Goal: Communication & Community: Answer question/provide support

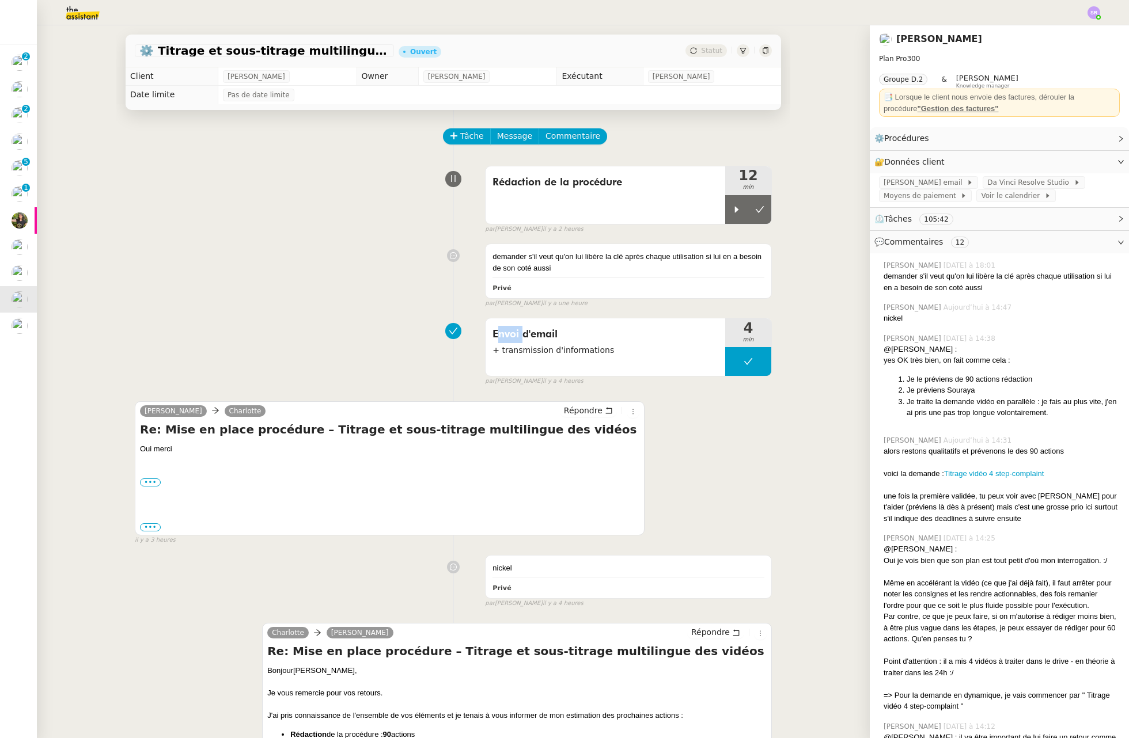
drag, startPoint x: 279, startPoint y: 318, endPoint x: 294, endPoint y: 310, distance: 17.5
click at [279, 318] on div "Envoi d'email + transmission d'informations 4 min false par [PERSON_NAME] il y …" at bounding box center [453, 350] width 637 height 74
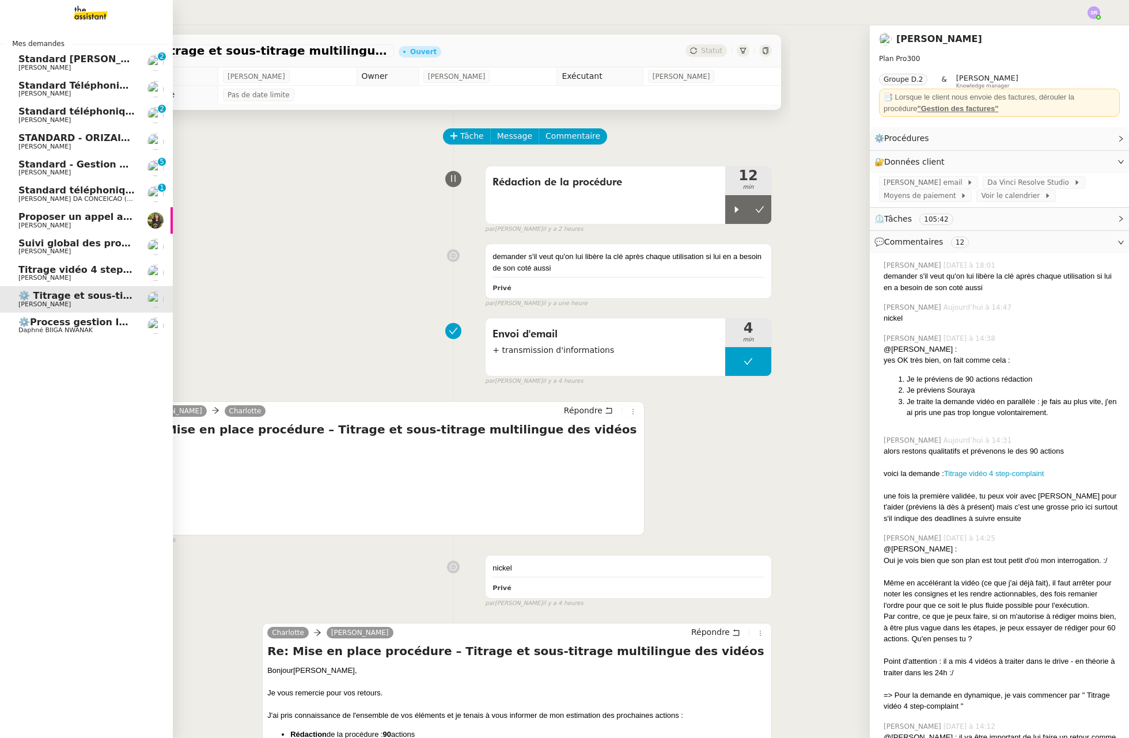
click at [25, 271] on span "Titrage vidéo 4 step-complaint" at bounding box center [98, 269] width 160 height 11
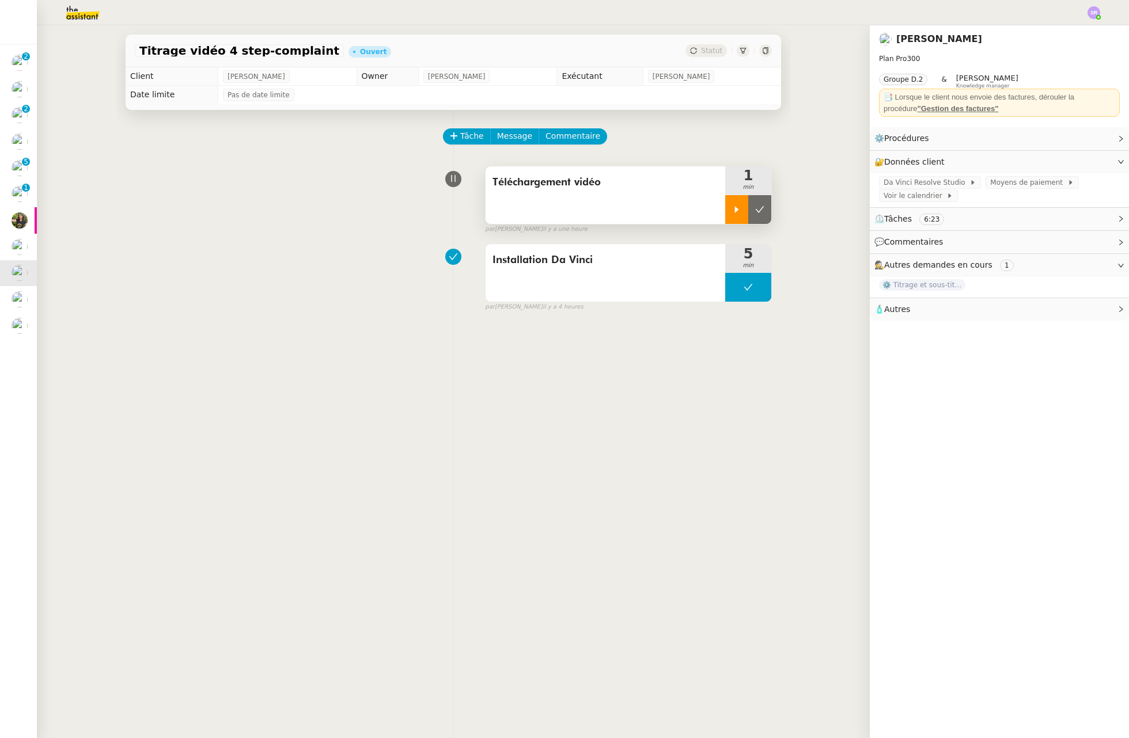
click at [732, 208] on icon at bounding box center [736, 209] width 9 height 9
click at [743, 205] on icon at bounding box center [747, 209] width 9 height 9
click at [755, 210] on icon at bounding box center [759, 209] width 9 height 9
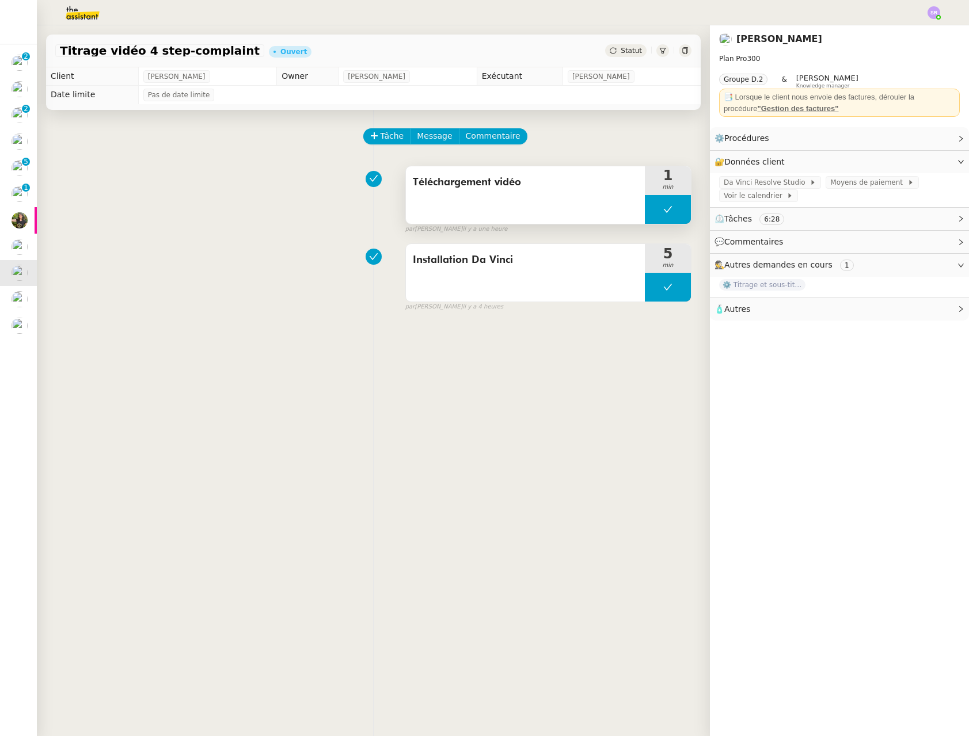
click at [574, 191] on div "Téléchargement vidéo" at bounding box center [525, 195] width 239 height 58
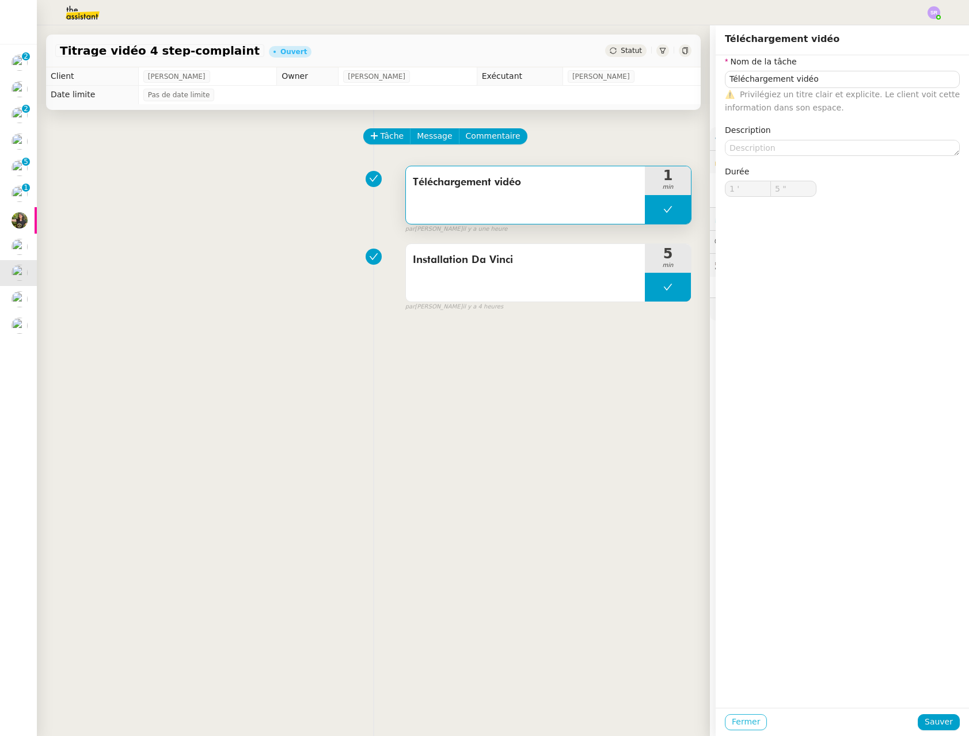
click at [732, 724] on span "Fermer" at bounding box center [746, 722] width 28 height 13
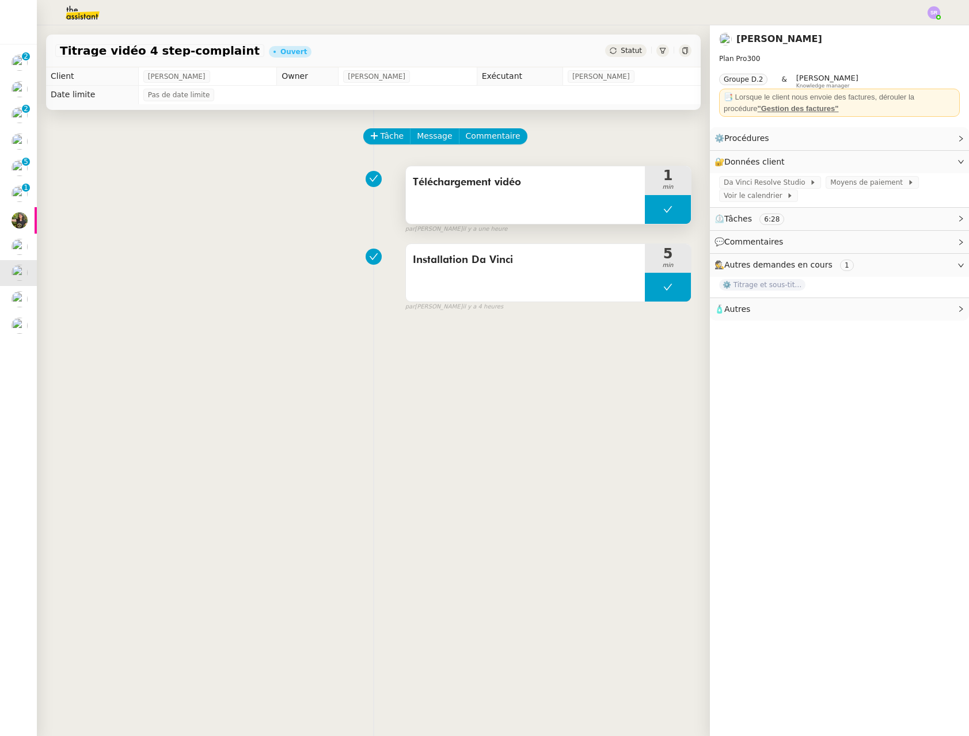
click at [645, 211] on button at bounding box center [668, 209] width 46 height 29
click at [652, 213] on icon at bounding box center [656, 209] width 9 height 9
click at [559, 207] on div "Téléchargement vidéo" at bounding box center [525, 195] width 239 height 58
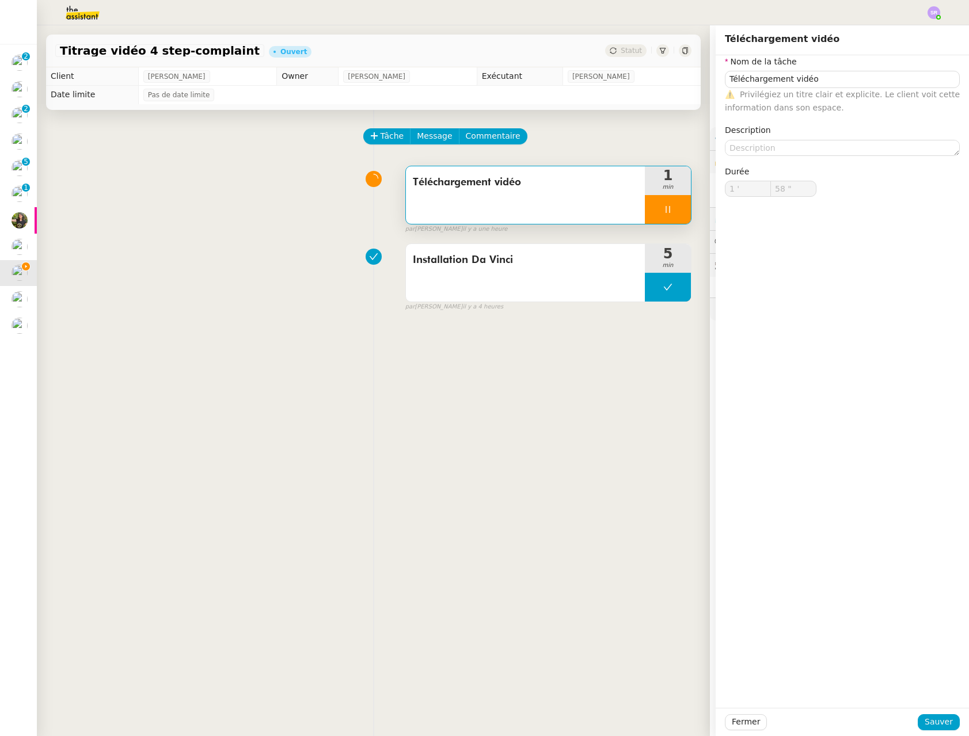
type input "59 ""
type input "2 '"
click at [527, 215] on div "Téléchargement vidéo" at bounding box center [525, 195] width 239 height 58
click at [780, 148] on textarea at bounding box center [842, 148] width 235 height 16
type input "31 ""
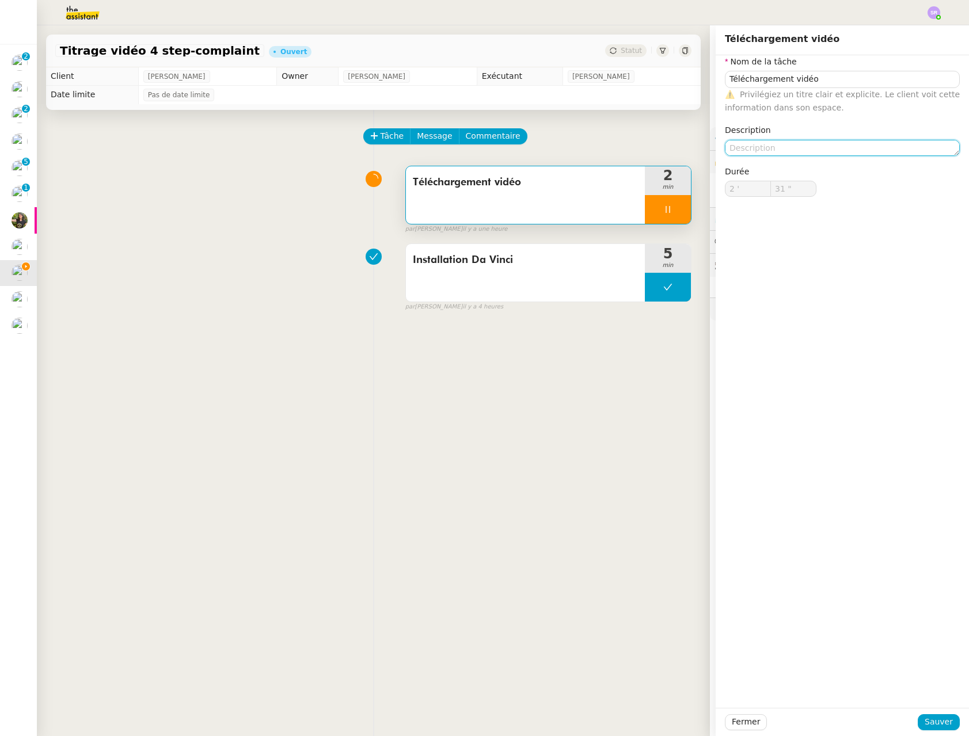
type textarea "+"
type input "32 ""
type textarea "+ p"
type input "33 ""
type textarea "+ pr"
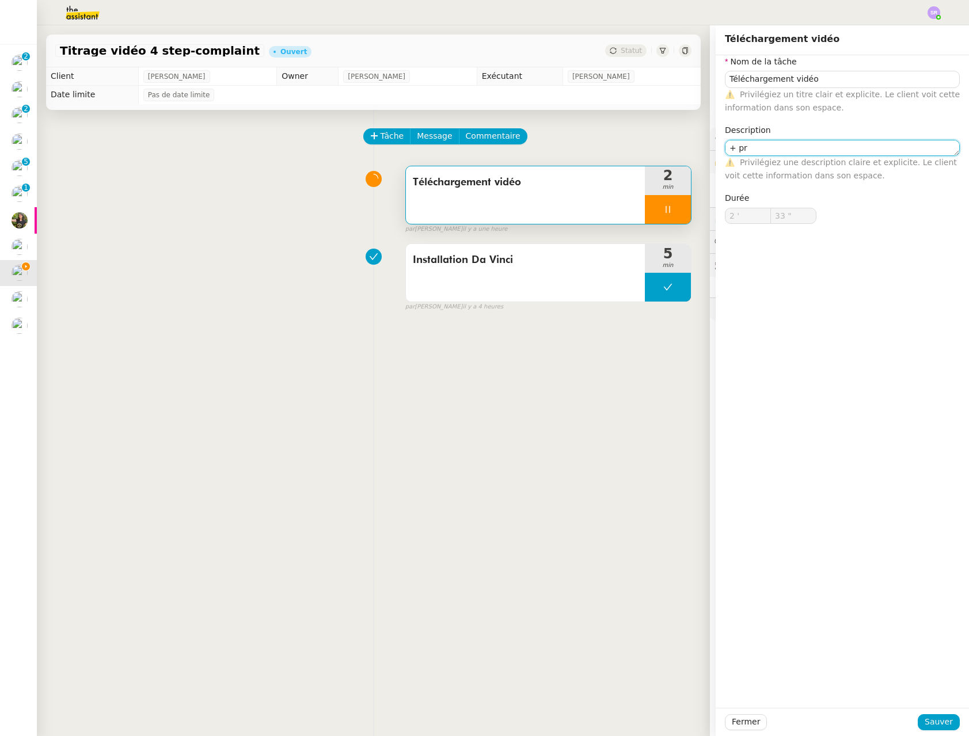
type input "34 ""
type textarea "+"
type input "36 ""
type textarea "+ probv"
type input "37 ""
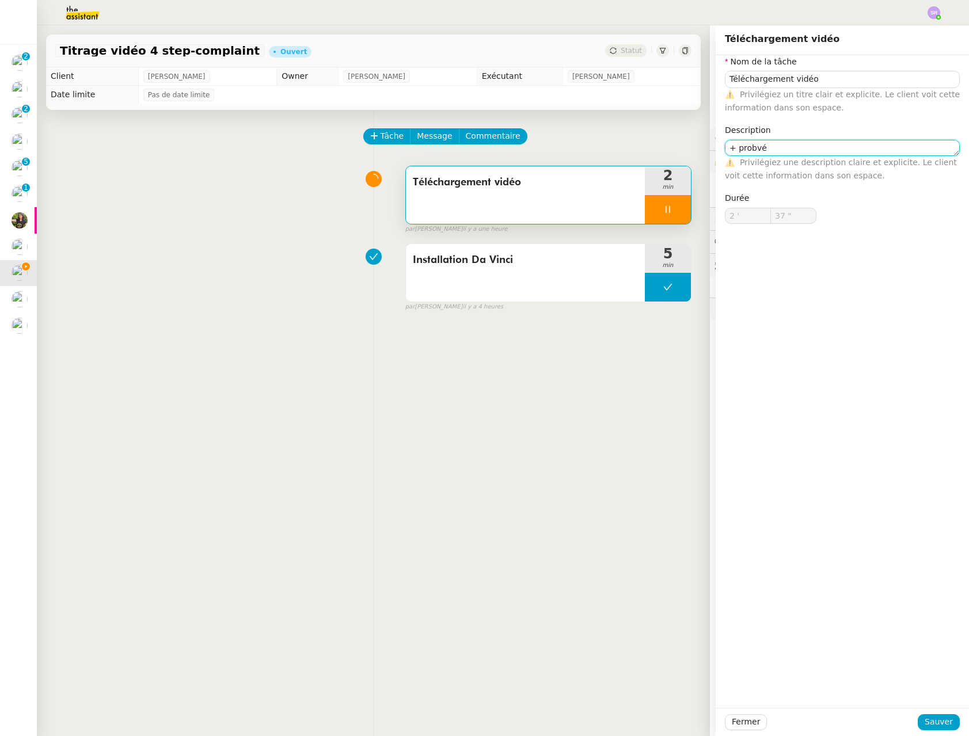
type textarea "+ probvél"
type input "38 ""
type textarea "+ probvlé"
type input "39 ""
type textarea "+ problém"
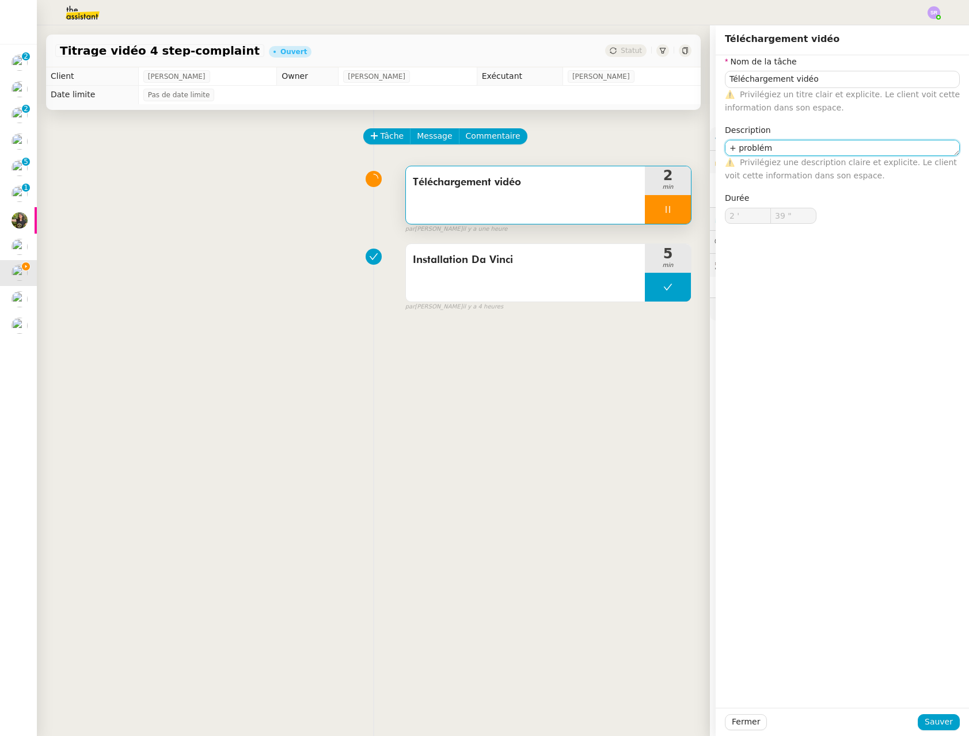
type input "40 ""
type textarea "+"
type input "41 ""
type textarea "+ recher"
type input "42 ""
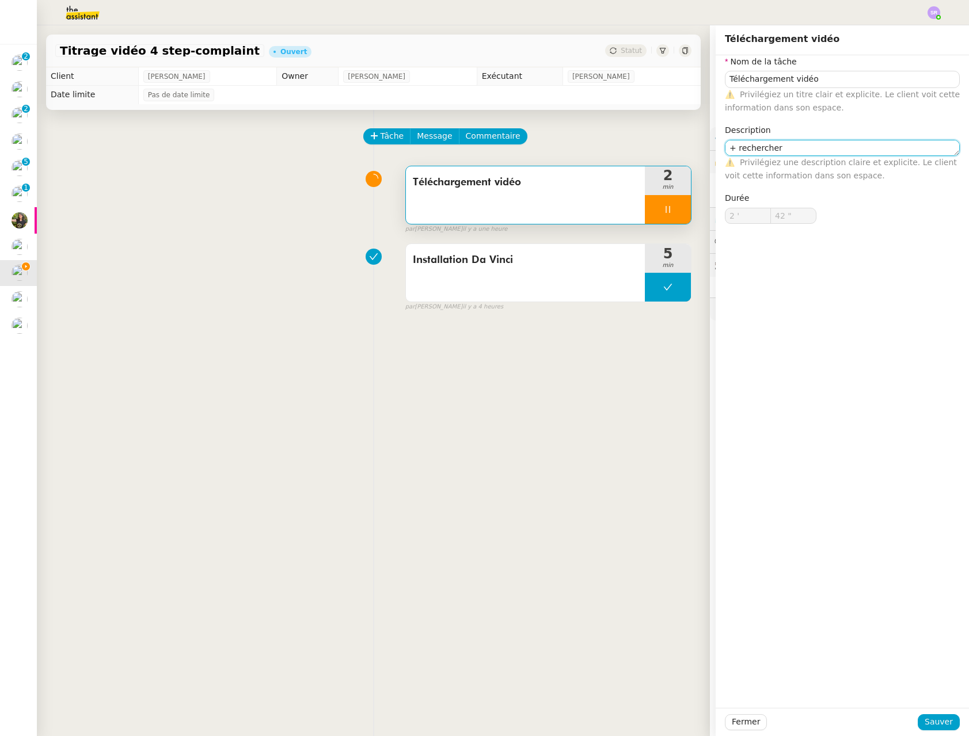
type textarea "+ rechercher"
type input "43 ""
type textarea "+ recherche char"
type input "44 ""
type textarea "+ recherche chargement"
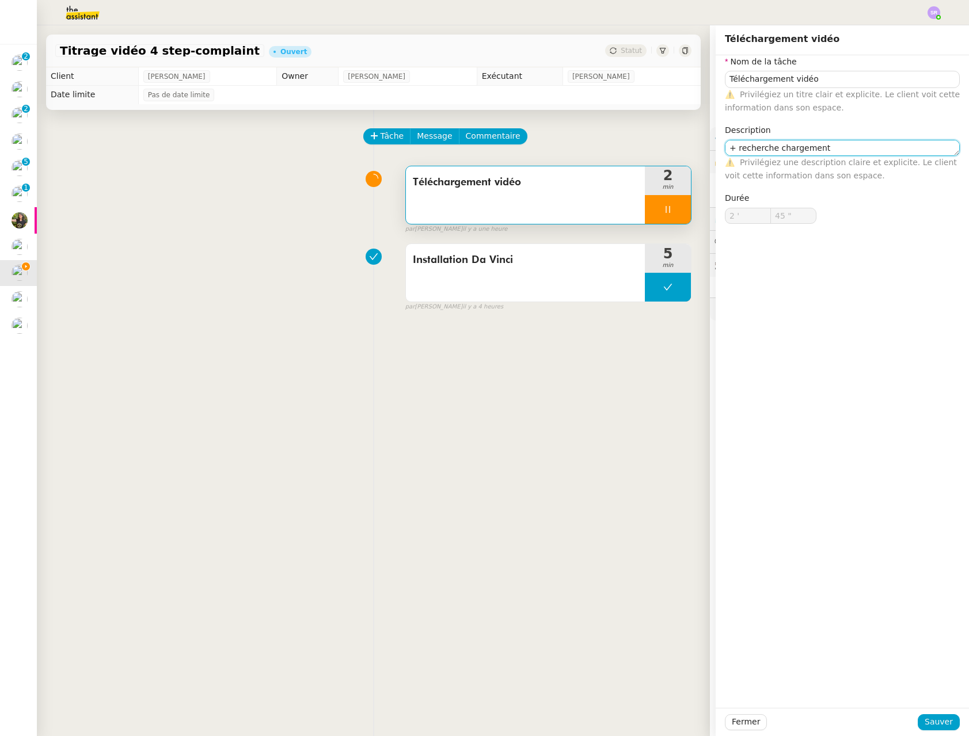
type input "46 ""
type textarea "+ recherche chargement ci"
type input "47 ""
type textarea "+ recherche chargement ciédeo"
type input "48 ""
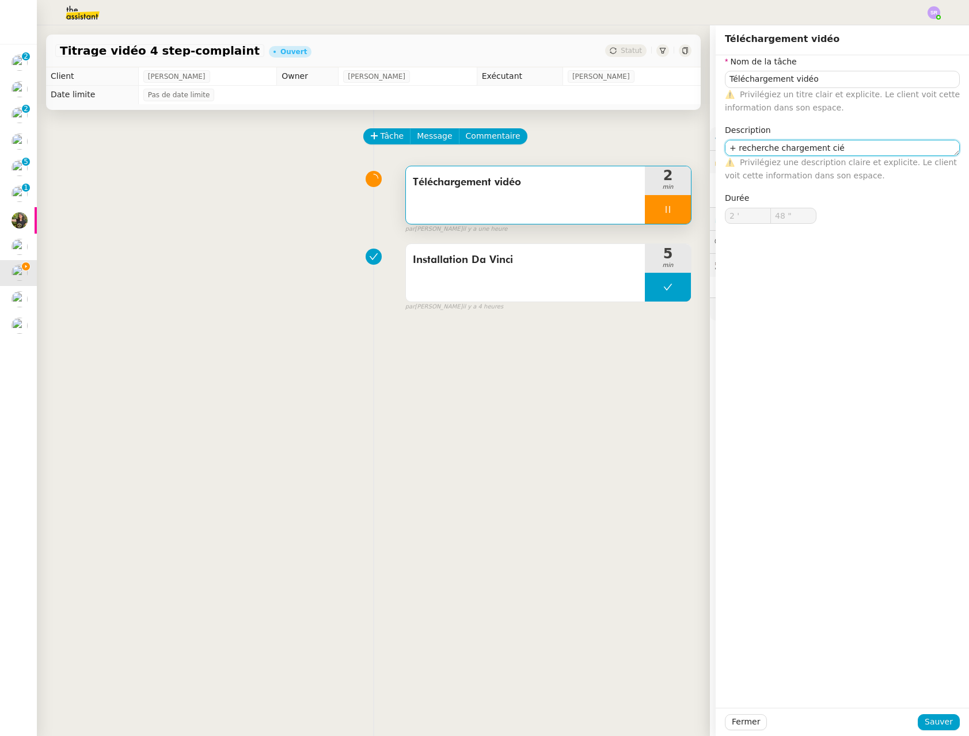
type textarea "+ recherche chargement ci"
type input "49 ""
type textarea "+ recherche chargement véd"
type input "50 ""
type textarea "+ recherche chargement védié"
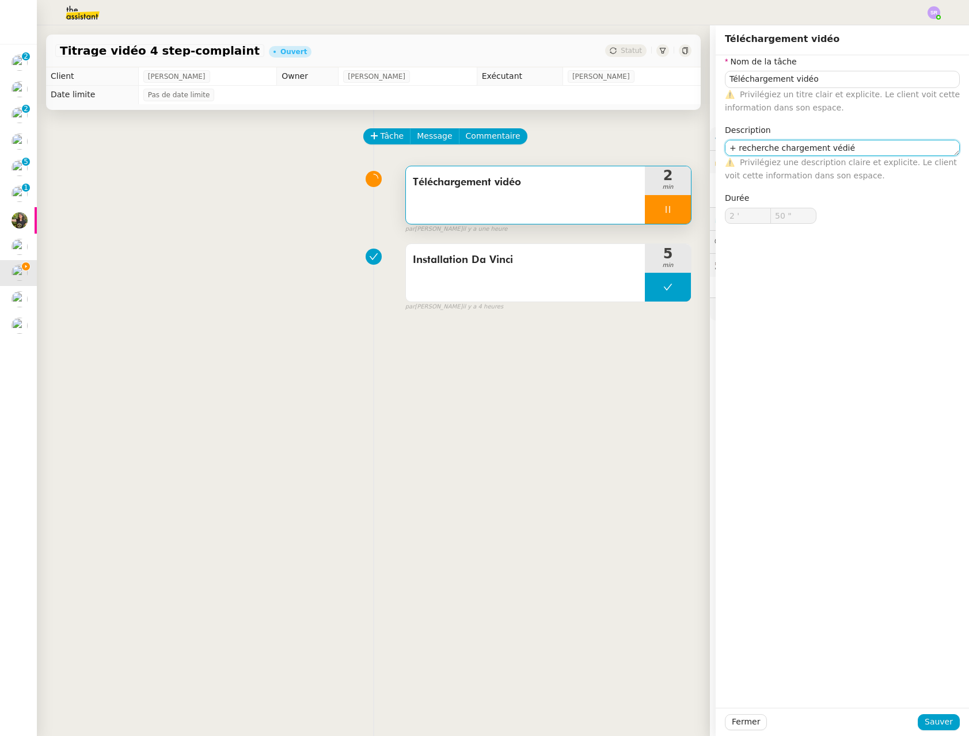
type input "51 ""
type textarea "+ recherche chargement"
type input "52 ""
type textarea "+ recherche chargement ci"
type input "53 ""
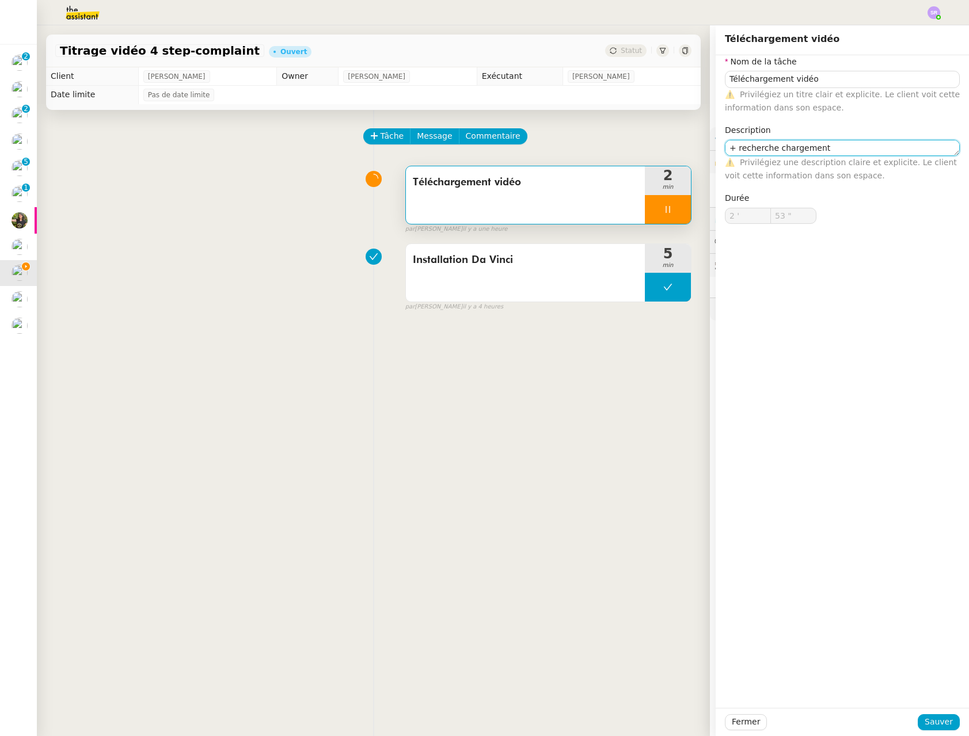
type textarea "+ recherche chargement c"
type input "54 ""
type textarea "+ recherche chargement vi"
type input "55 ""
type textarea "+ recherche chargement vidéo"
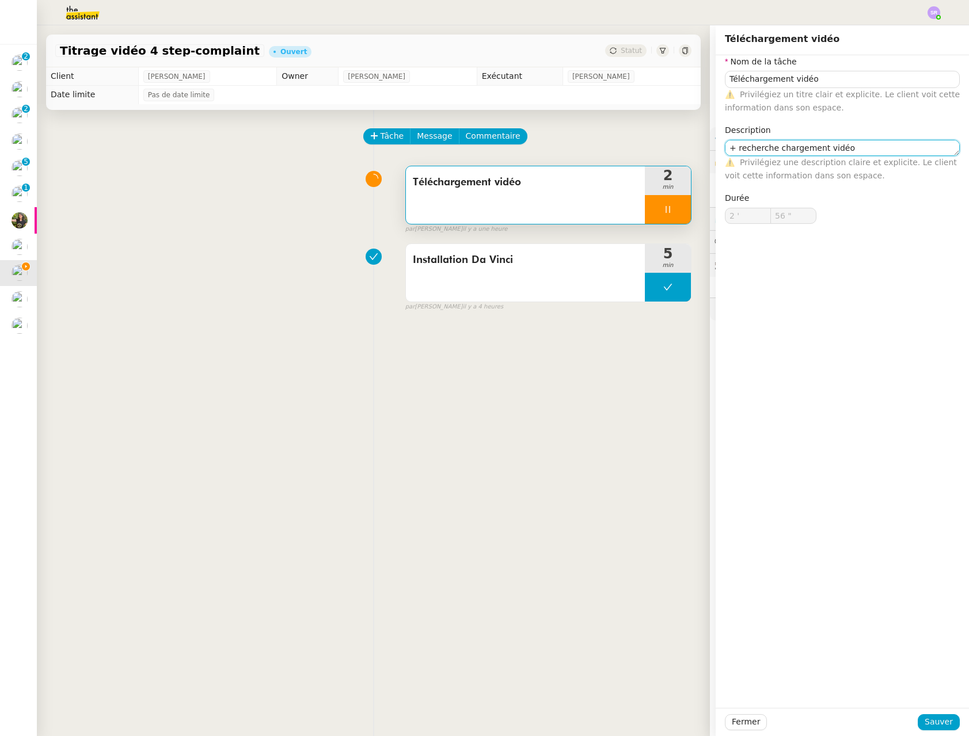
type input "57 ""
type textarea "+ recherche chargement vidéo"
click at [931, 726] on span "Sauver" at bounding box center [939, 722] width 28 height 13
type input "58 ""
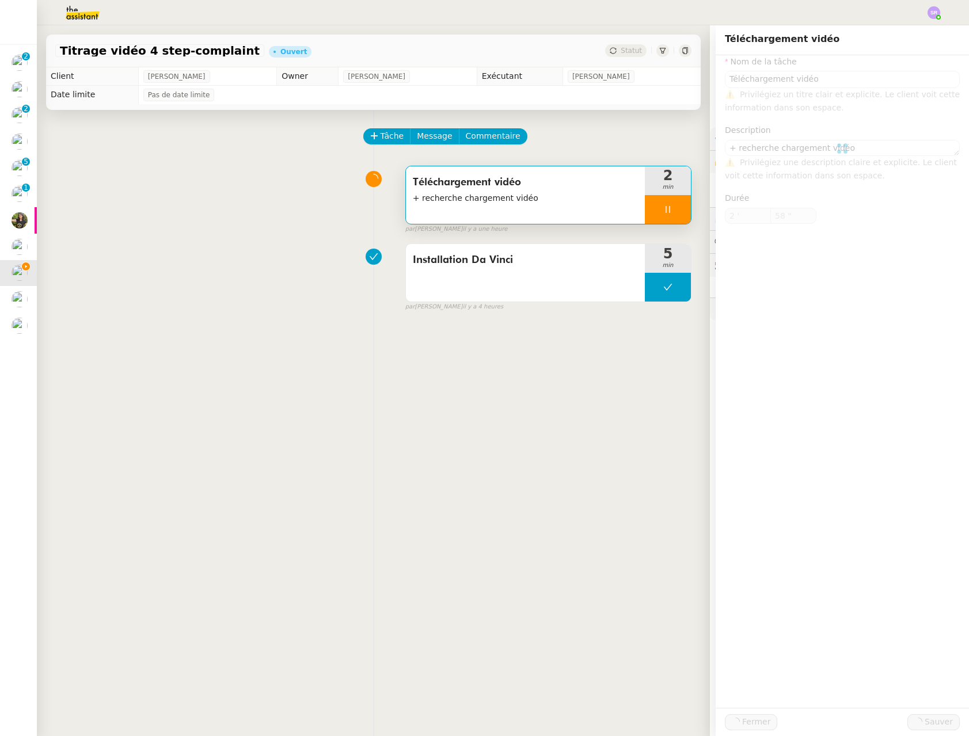
type input "Téléchargement vidéo"
type textarea "+ recherche chargement vidéo"
type input "2 '"
type input "58 ""
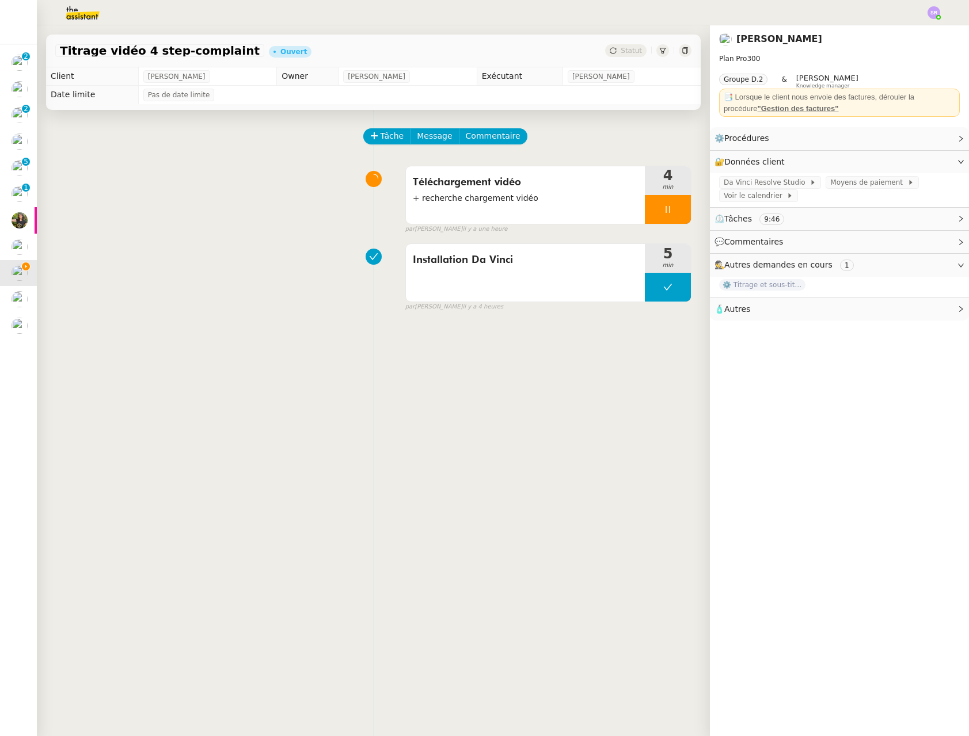
click at [663, 213] on div at bounding box center [668, 209] width 46 height 29
click at [484, 203] on span "+ recherche chargement vidéo" at bounding box center [525, 198] width 225 height 13
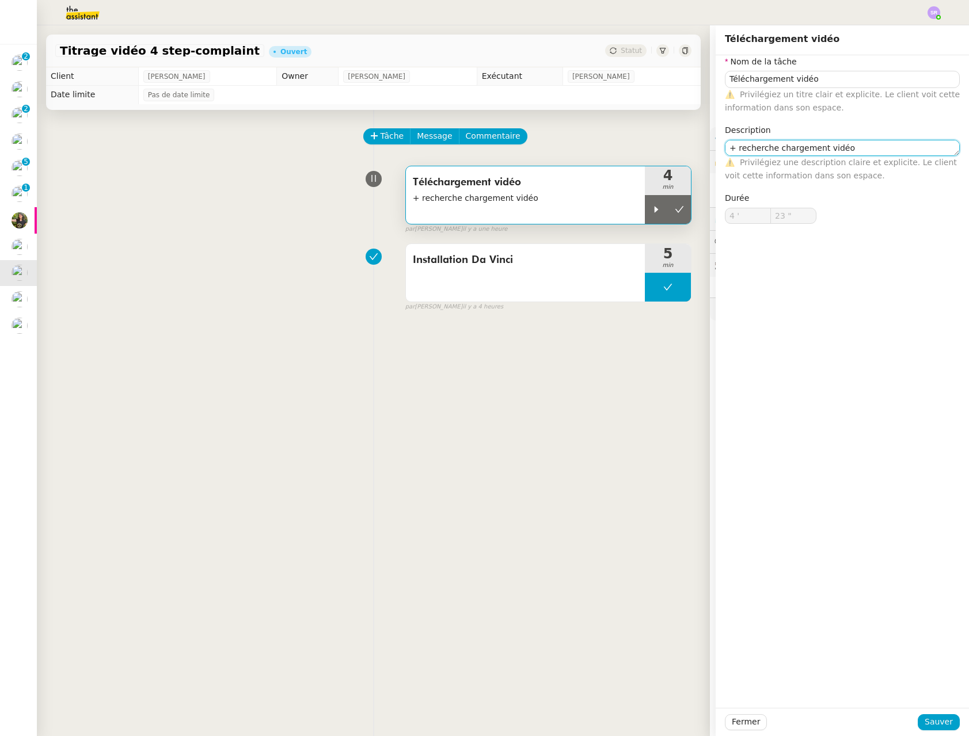
click at [780, 150] on textarea "+ recherche chargement vidéo" at bounding box center [842, 148] width 235 height 16
type textarea "+ recherche création projet vidéo"
click at [930, 720] on span "Sauver" at bounding box center [939, 722] width 28 height 13
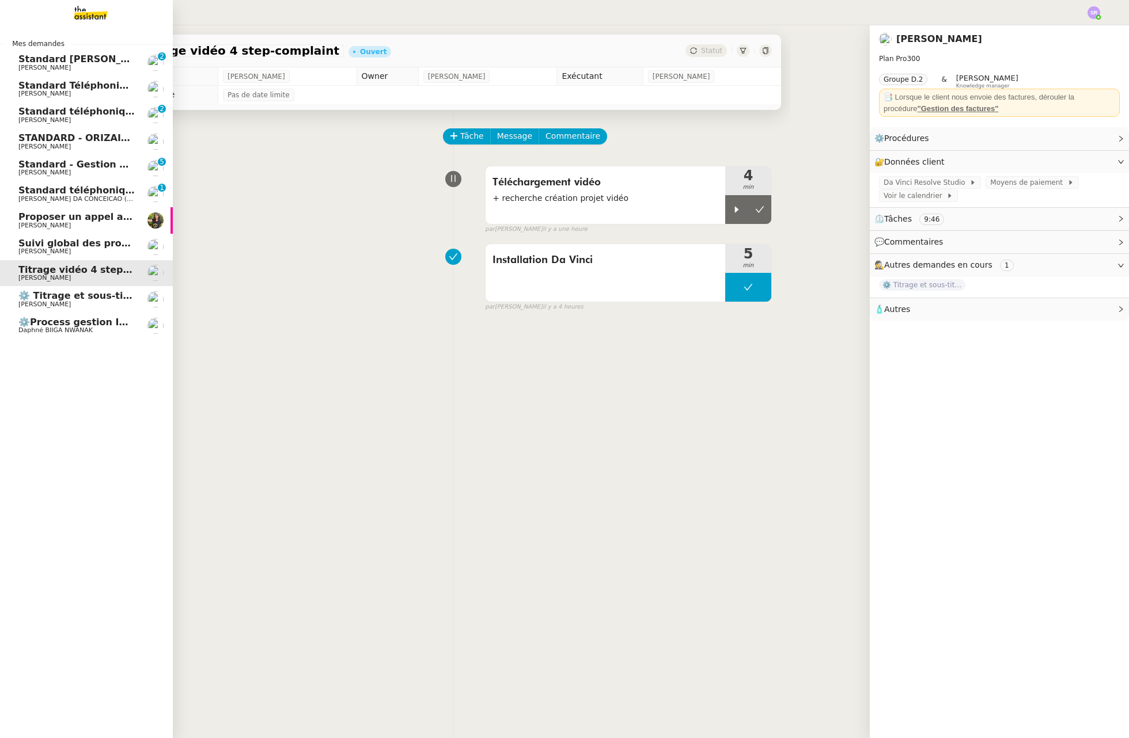
click at [20, 300] on span "⚙️ Titrage et sous-titrage multilingue des vidéos" at bounding box center [144, 295] width 253 height 11
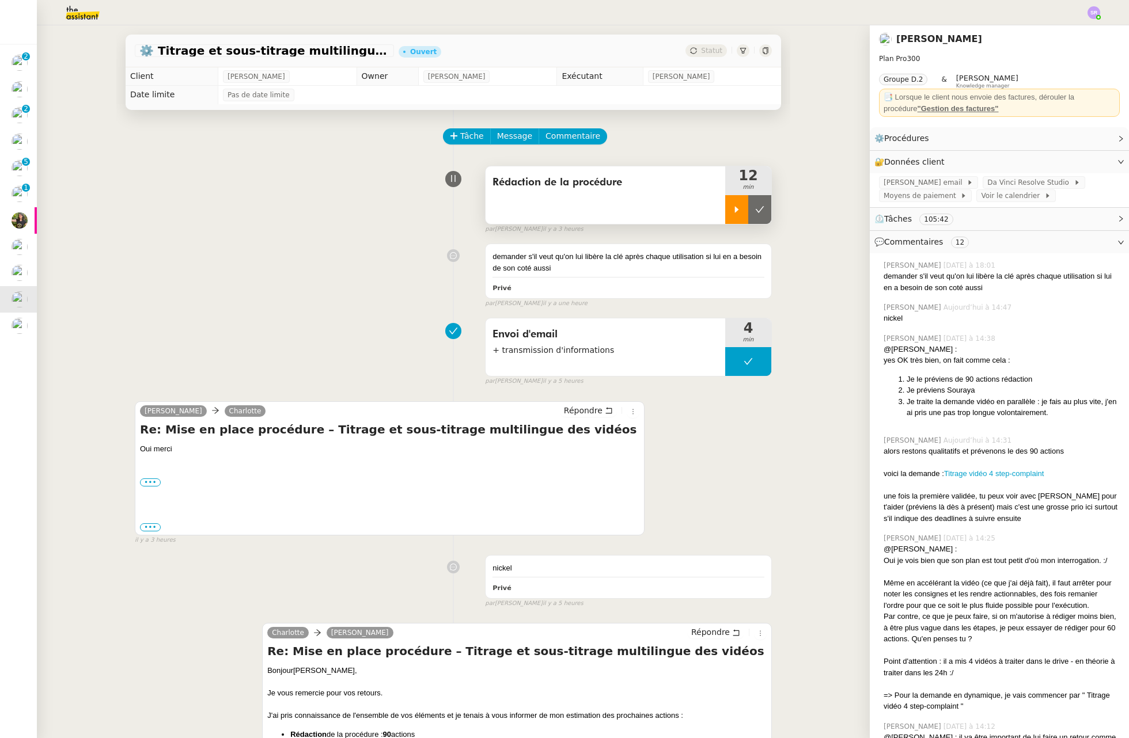
click at [726, 214] on div at bounding box center [736, 209] width 23 height 29
click at [743, 211] on icon at bounding box center [747, 209] width 9 height 9
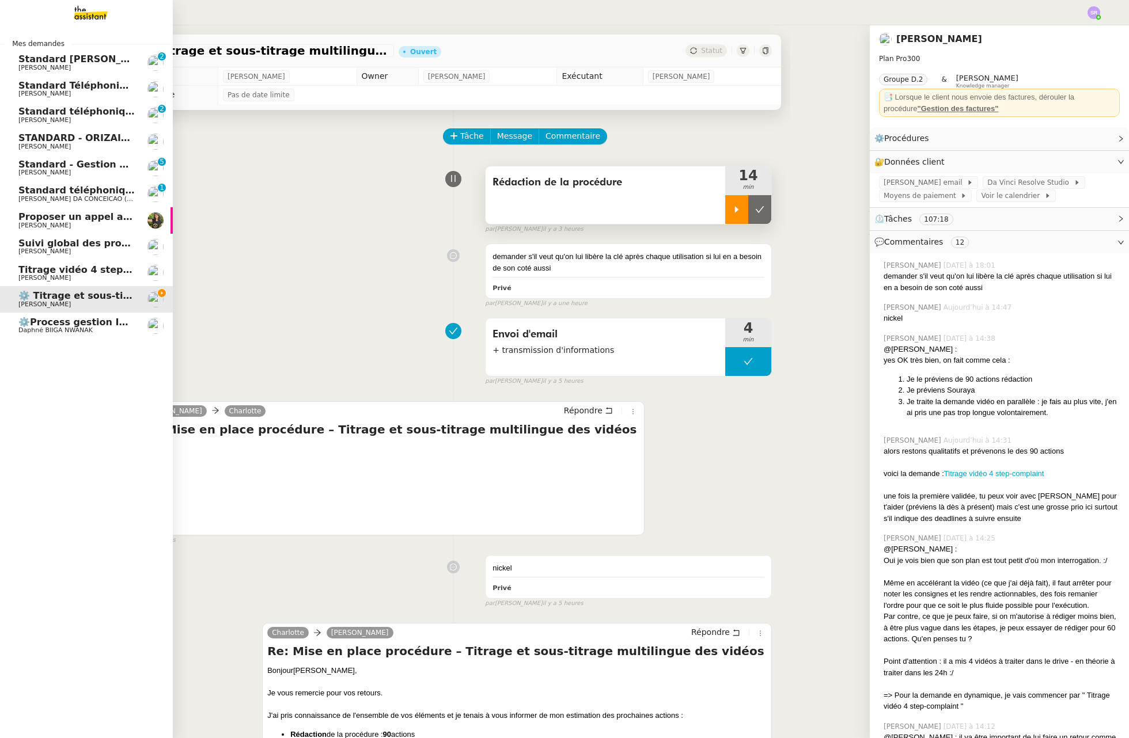
drag, startPoint x: 30, startPoint y: 321, endPoint x: 64, endPoint y: 322, distance: 34.6
click at [30, 321] on span "⚙️Process gestion Images pour le site Line Up" at bounding box center [138, 322] width 240 height 11
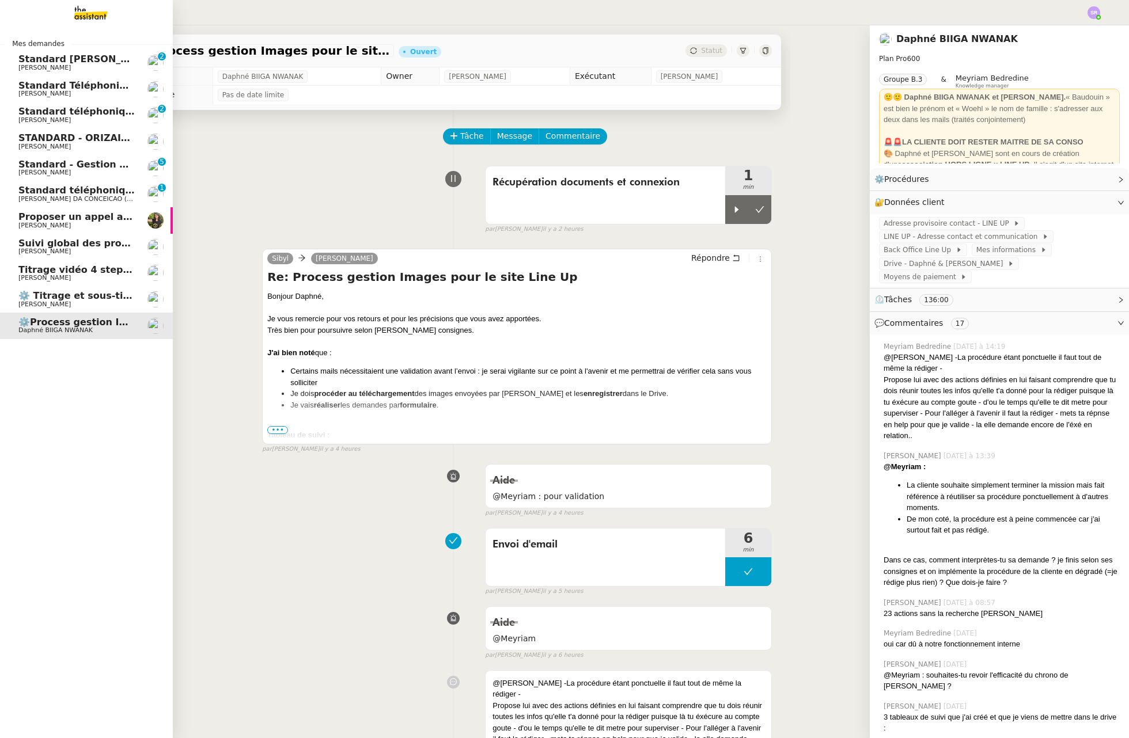
click at [89, 267] on span "Titrage vidéo 4 step-complaint" at bounding box center [98, 269] width 160 height 11
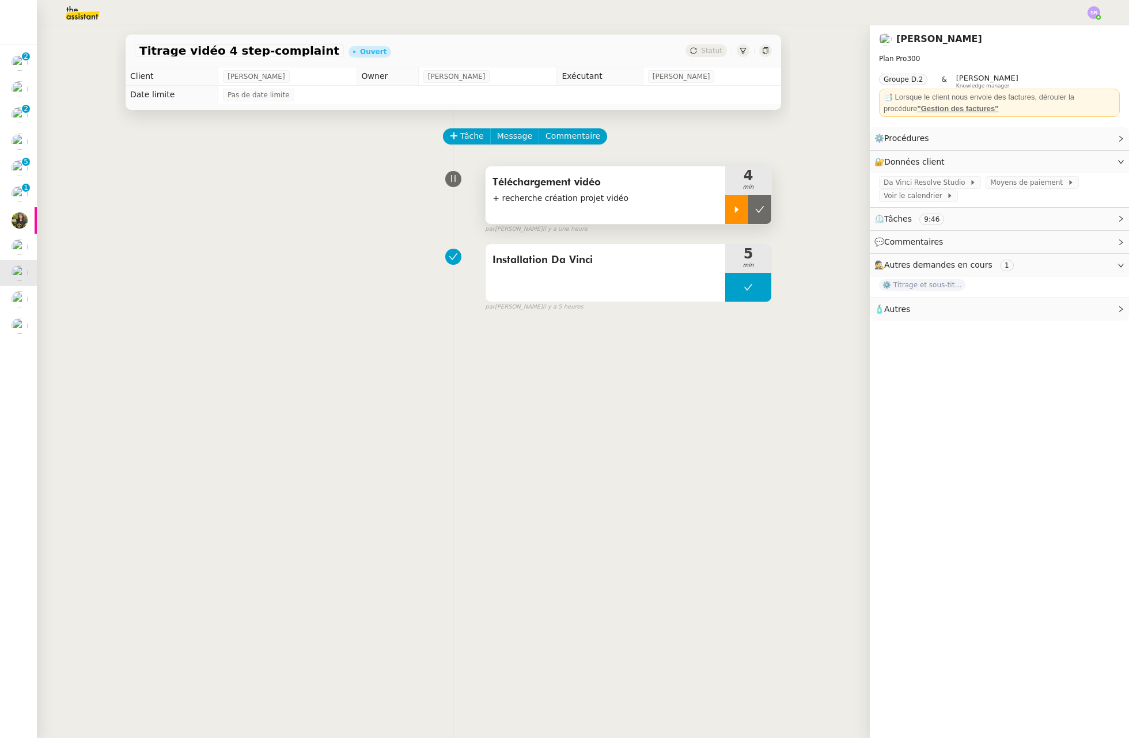
click at [732, 211] on icon at bounding box center [736, 209] width 9 height 9
click at [747, 208] on div at bounding box center [748, 209] width 46 height 29
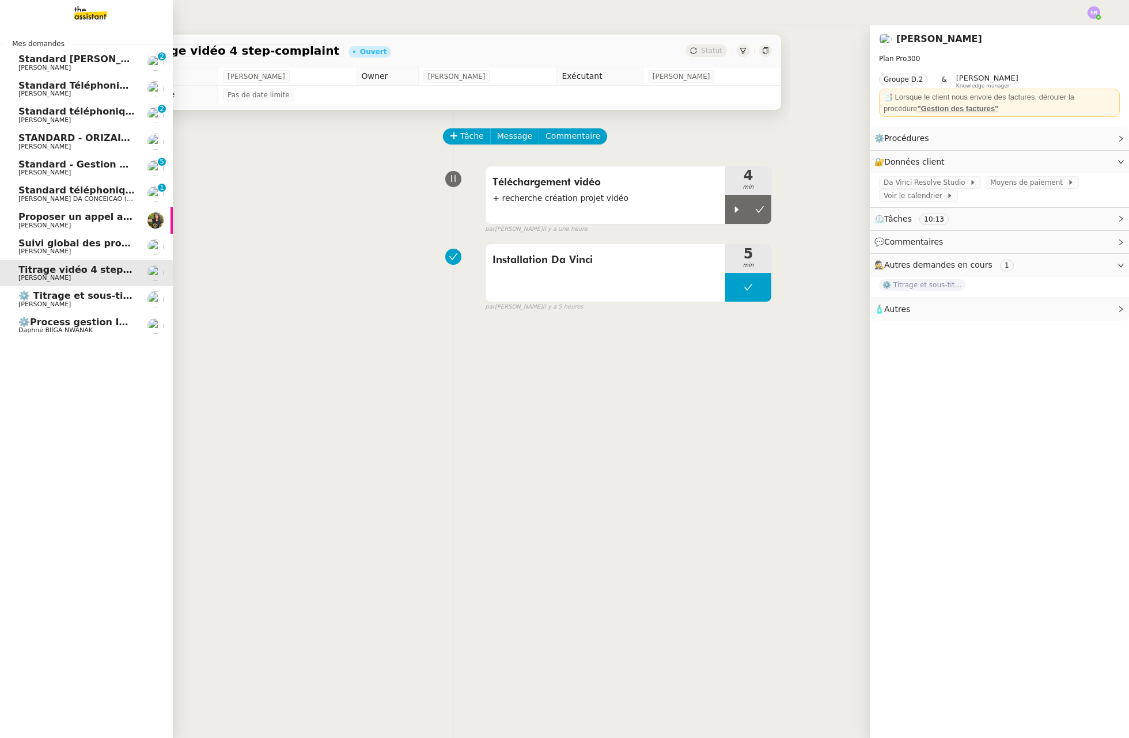
click at [97, 302] on span "[PERSON_NAME]" at bounding box center [76, 304] width 116 height 7
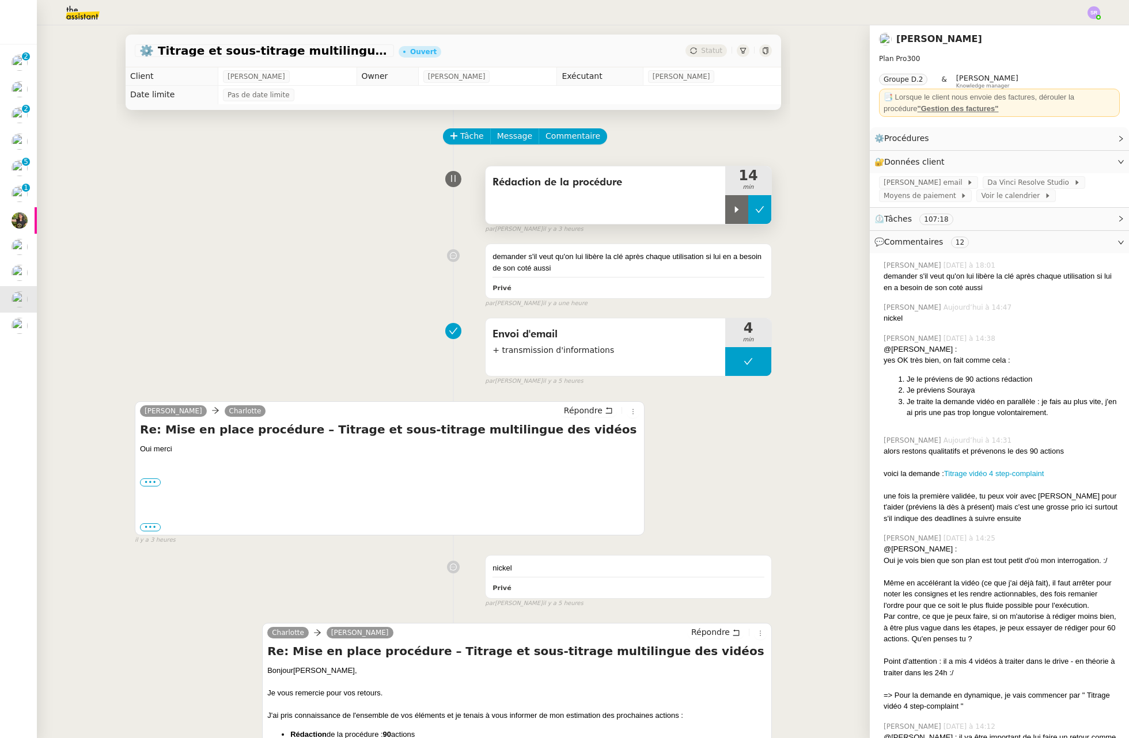
click at [755, 214] on icon at bounding box center [759, 209] width 9 height 9
click at [731, 213] on button at bounding box center [748, 209] width 46 height 29
drag, startPoint x: 726, startPoint y: 212, endPoint x: 781, endPoint y: 215, distance: 55.9
click at [732, 212] on icon at bounding box center [736, 209] width 9 height 9
click at [743, 205] on icon at bounding box center [747, 209] width 9 height 9
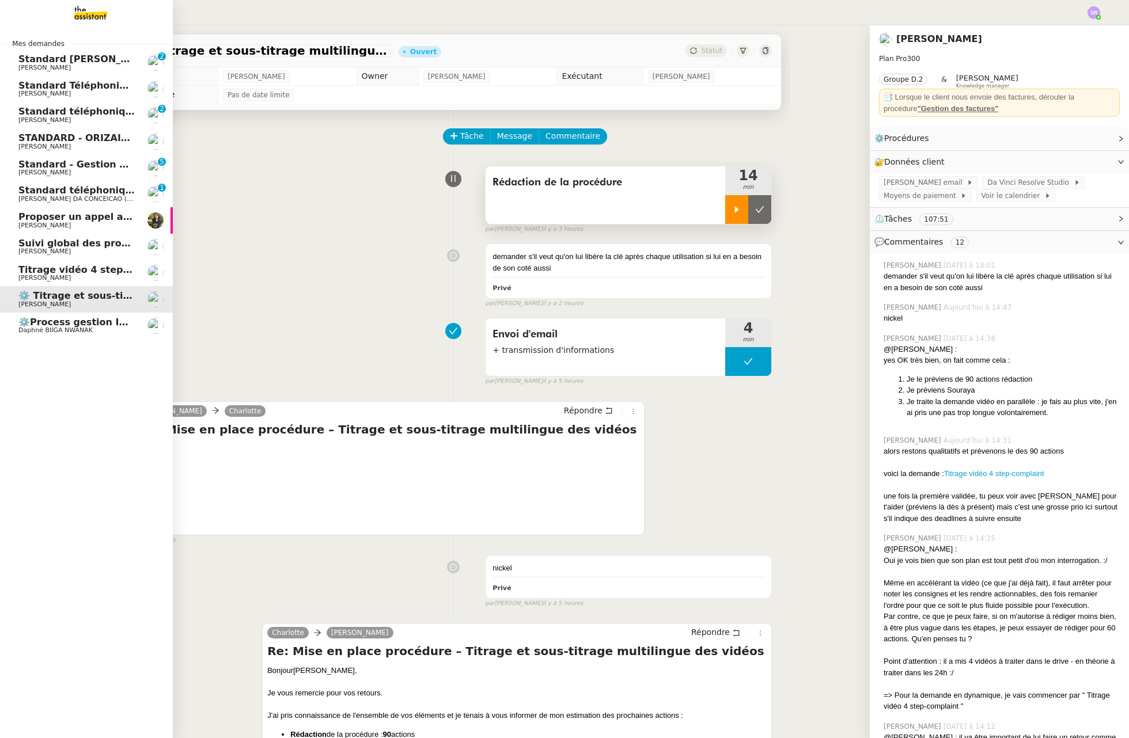
click at [70, 276] on span "[PERSON_NAME]" at bounding box center [44, 277] width 52 height 7
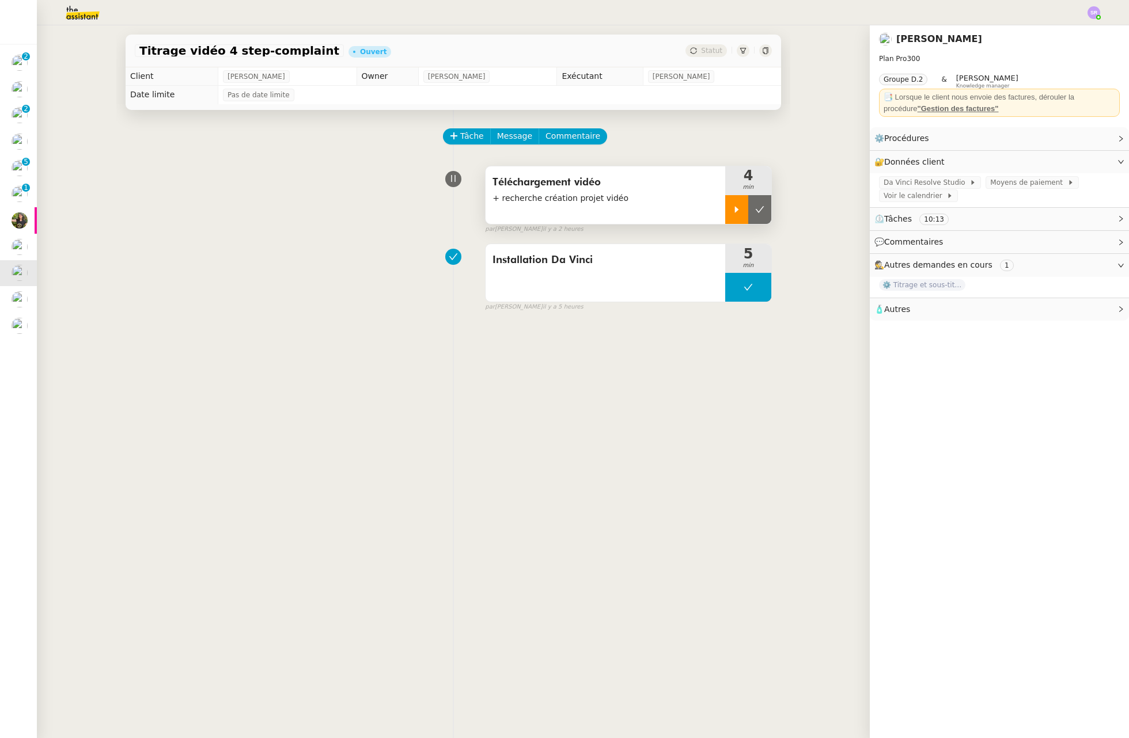
click at [735, 209] on icon at bounding box center [737, 209] width 4 height 6
click at [740, 217] on div at bounding box center [748, 209] width 46 height 29
click at [748, 217] on button at bounding box center [759, 209] width 23 height 29
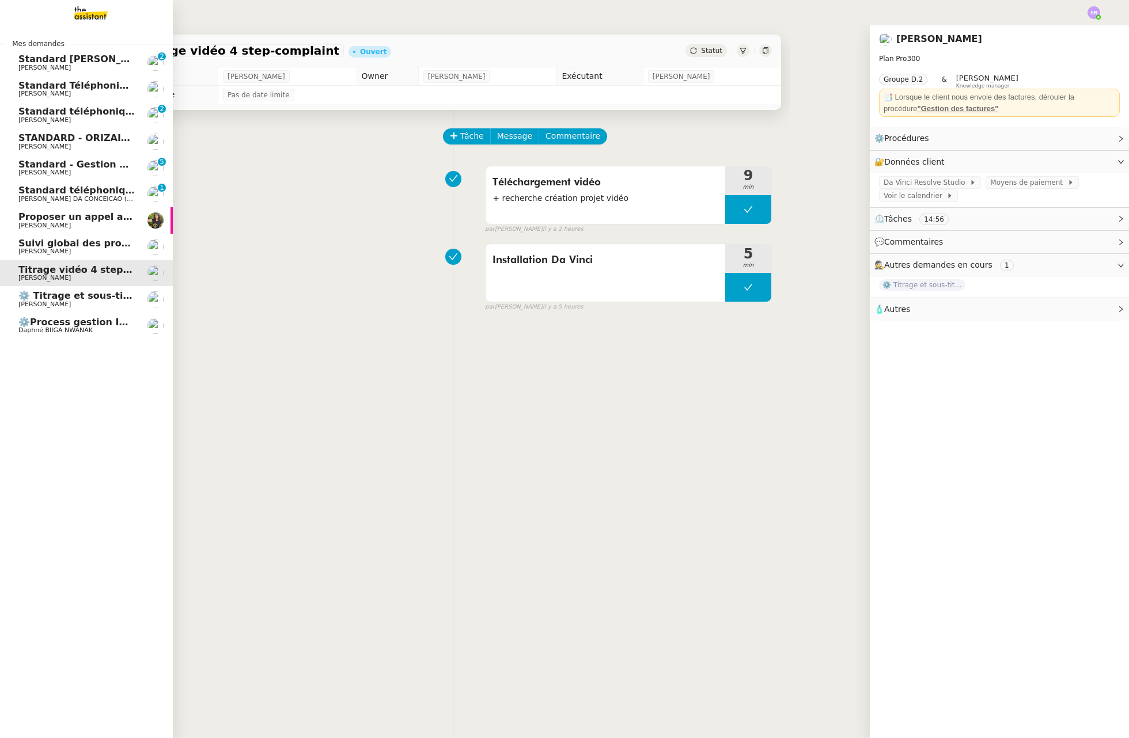
click at [37, 299] on span "⚙️ Titrage et sous-titrage multilingue des vidéos" at bounding box center [144, 295] width 253 height 11
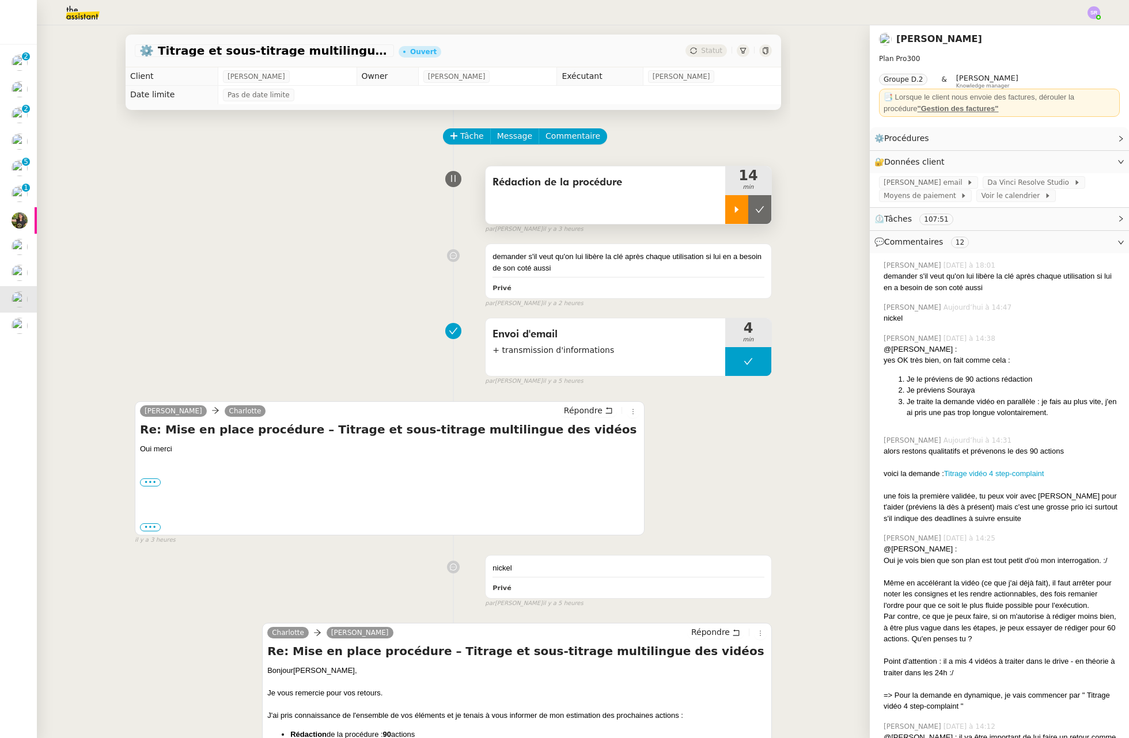
click at [732, 214] on icon at bounding box center [736, 209] width 9 height 9
click at [746, 208] on div at bounding box center [748, 209] width 46 height 29
drag, startPoint x: 727, startPoint y: 208, endPoint x: 722, endPoint y: 203, distance: 6.9
click at [732, 208] on icon at bounding box center [736, 209] width 9 height 9
click at [757, 209] on div at bounding box center [748, 209] width 46 height 29
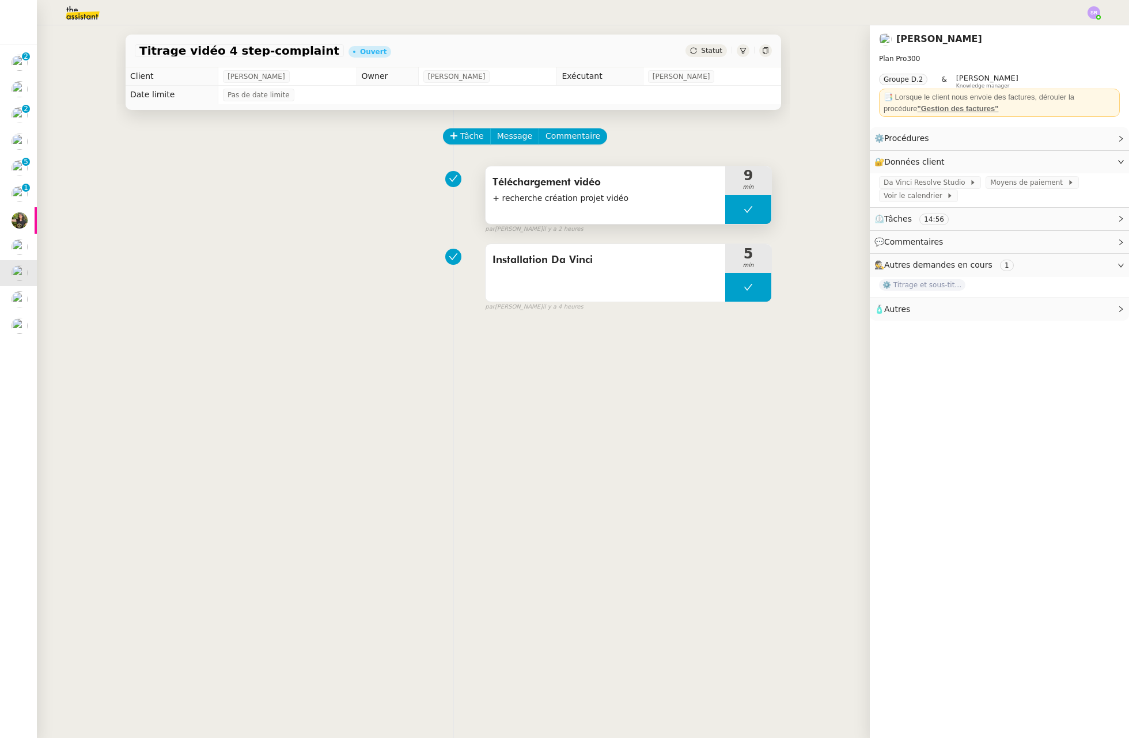
click at [729, 218] on button at bounding box center [748, 209] width 46 height 29
click at [755, 210] on icon at bounding box center [759, 209] width 9 height 9
click at [460, 138] on span "Tâche" at bounding box center [472, 136] width 24 height 13
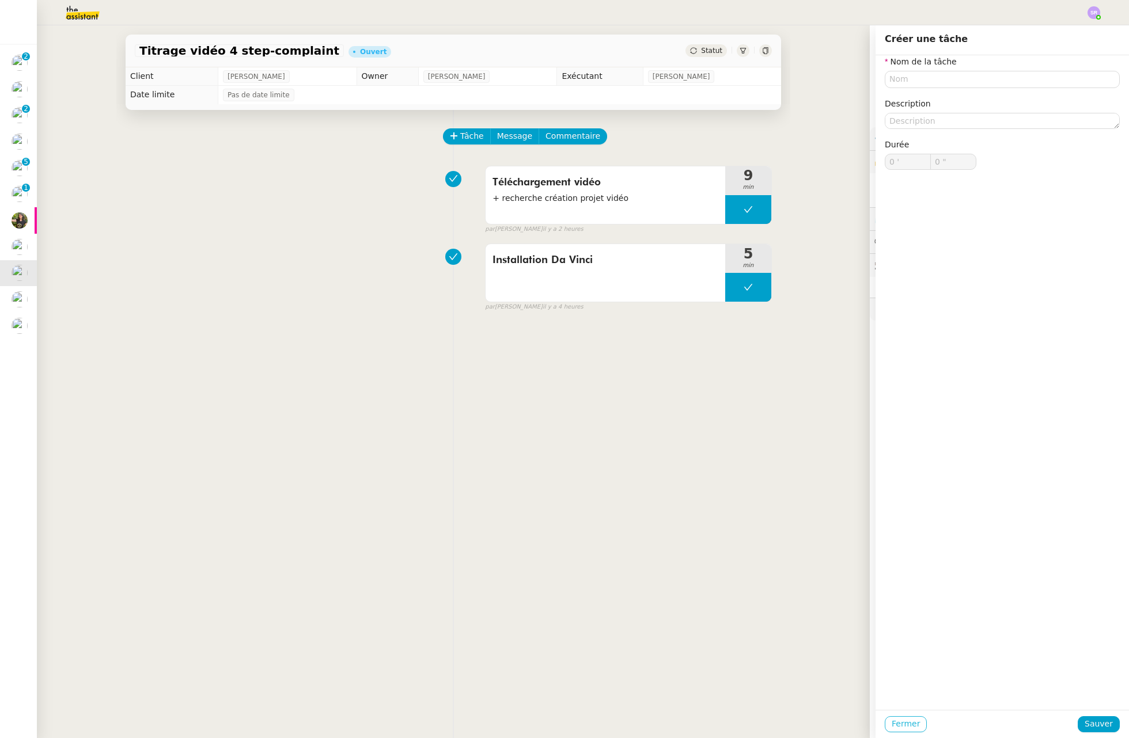
click at [894, 727] on span "Fermer" at bounding box center [905, 723] width 28 height 13
click at [646, 174] on span "Téléchargement vidéo" at bounding box center [605, 182] width 226 height 17
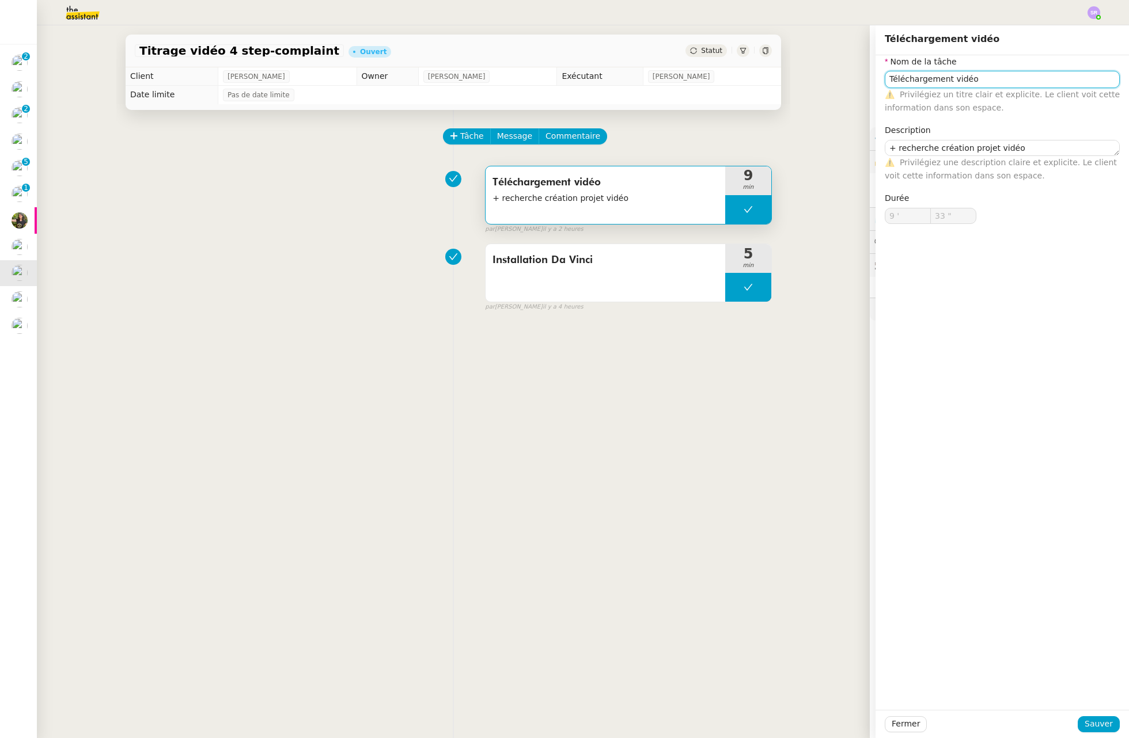
click at [979, 82] on input "Téléchargement vidéo" at bounding box center [1001, 79] width 235 height 17
click at [1027, 95] on nz-auto-option "Téléchargement vidéo / chargement et création du projet" at bounding box center [993, 101] width 235 height 16
type input "Téléchargement vidéo / chargement et création du projet"
click at [1103, 727] on span "Sauver" at bounding box center [1098, 723] width 28 height 13
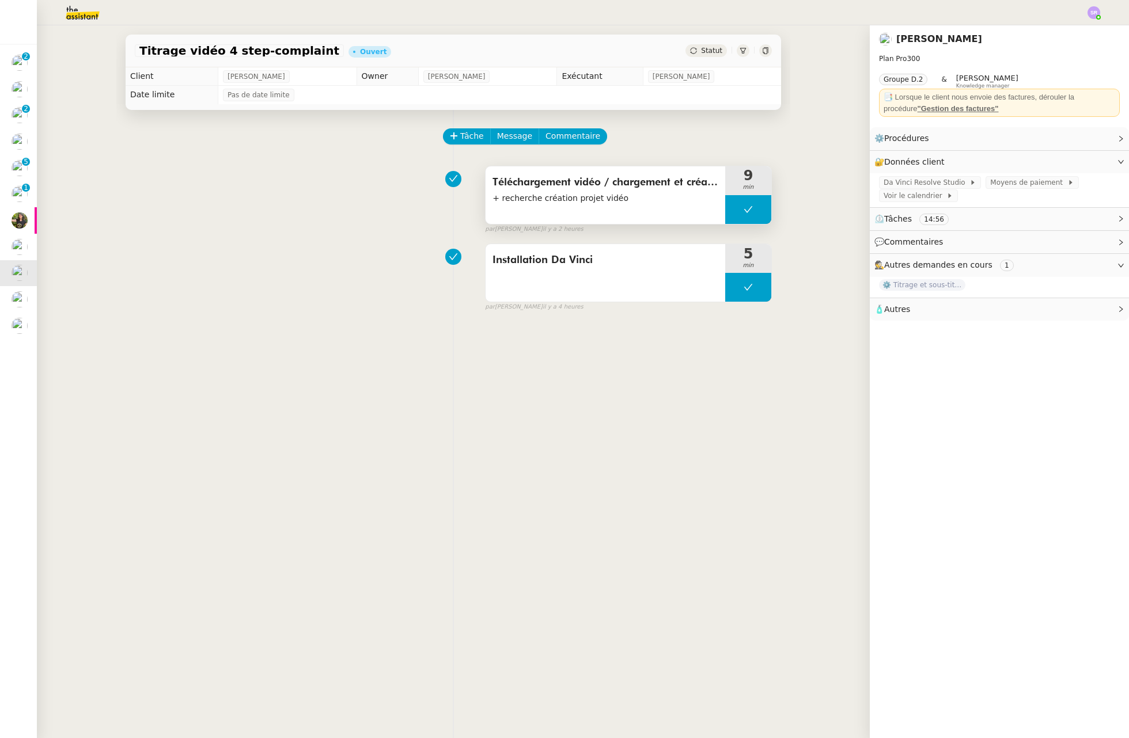
click at [735, 211] on button at bounding box center [748, 209] width 46 height 29
drag, startPoint x: 730, startPoint y: 212, endPoint x: 738, endPoint y: 214, distance: 8.4
click at [735, 212] on icon at bounding box center [737, 209] width 4 height 6
click at [744, 211] on icon at bounding box center [747, 209] width 9 height 9
click at [732, 212] on icon at bounding box center [736, 209] width 9 height 9
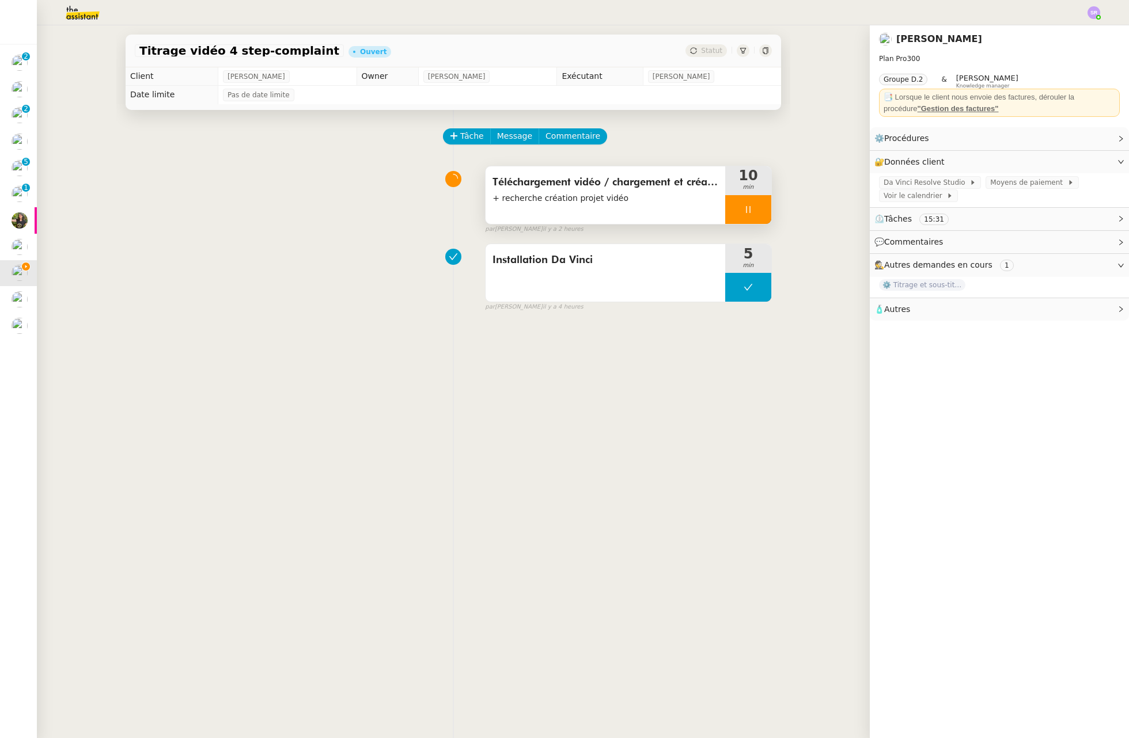
click at [732, 201] on div at bounding box center [748, 209] width 46 height 29
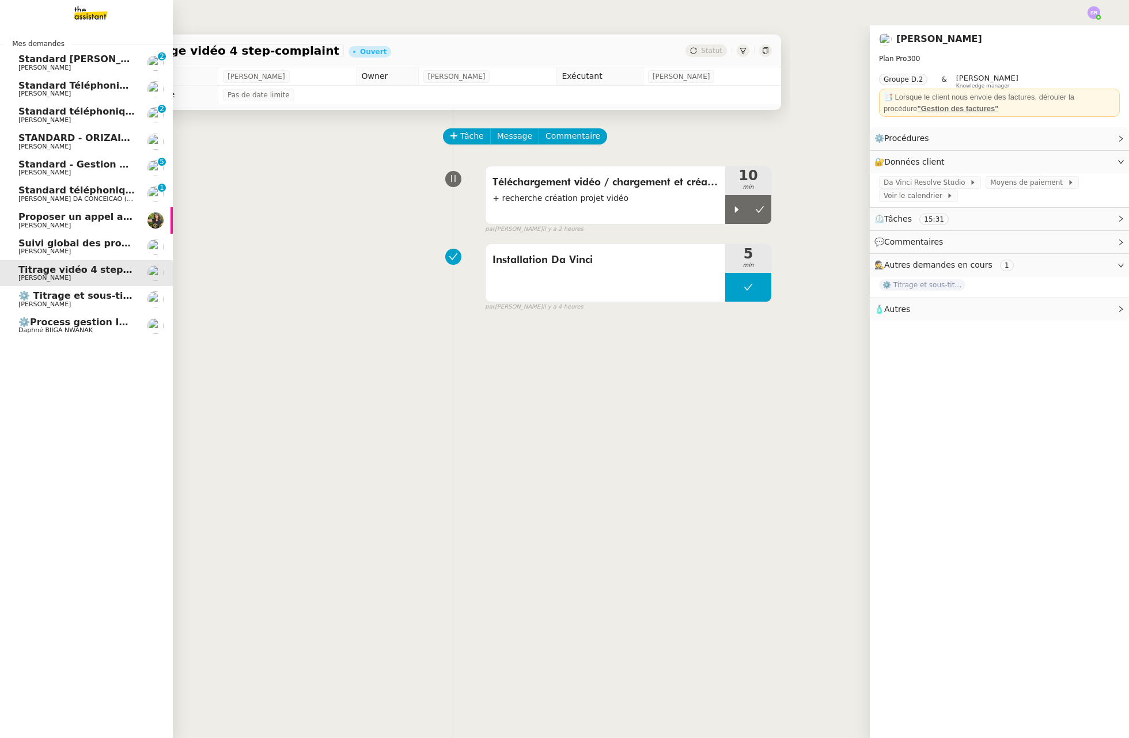
click at [47, 294] on span "⚙️ Titrage et sous-titrage multilingue des vidéos" at bounding box center [144, 295] width 253 height 11
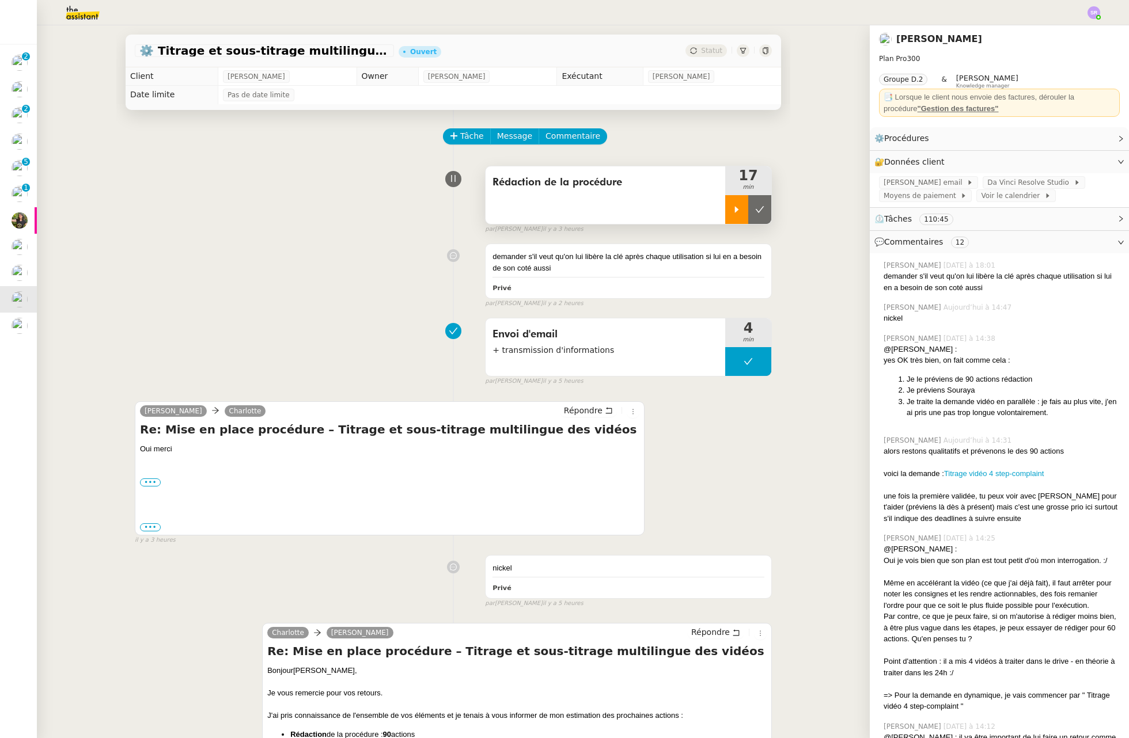
click at [725, 213] on div at bounding box center [736, 209] width 23 height 29
click at [751, 212] on div at bounding box center [748, 209] width 46 height 29
click at [726, 214] on div at bounding box center [736, 209] width 23 height 29
click at [751, 212] on div at bounding box center [748, 209] width 46 height 29
click at [755, 211] on icon at bounding box center [759, 209] width 9 height 9
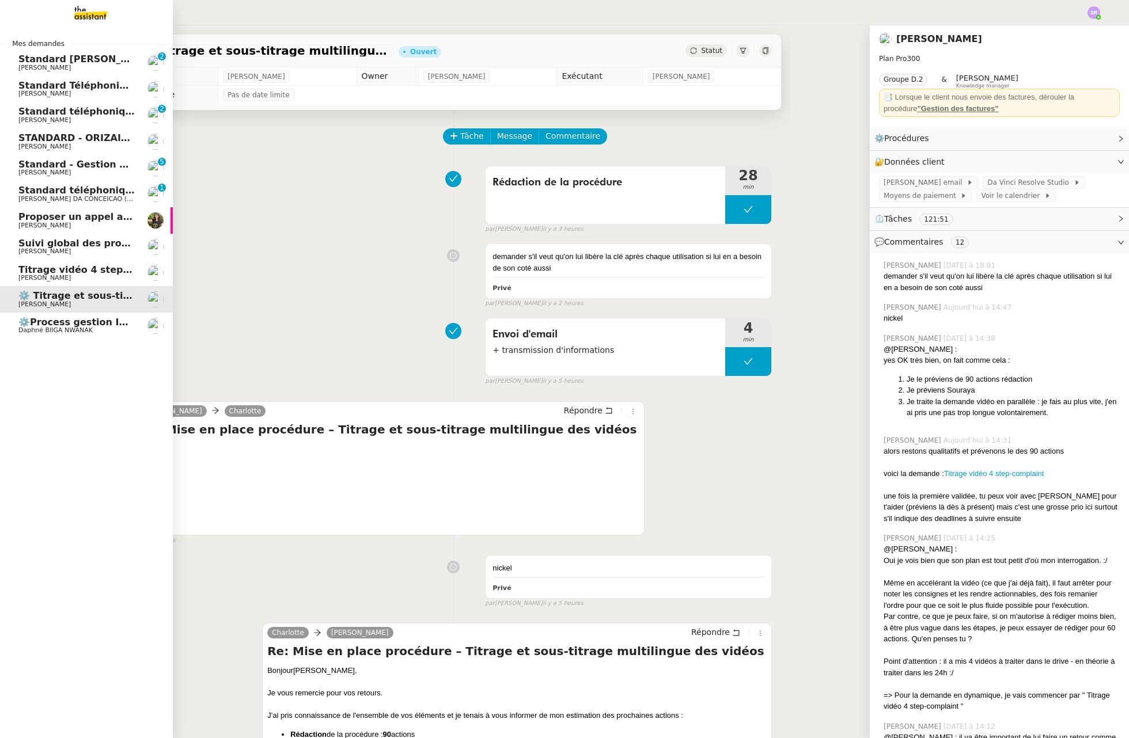
click at [35, 275] on span "[PERSON_NAME]" at bounding box center [44, 277] width 52 height 7
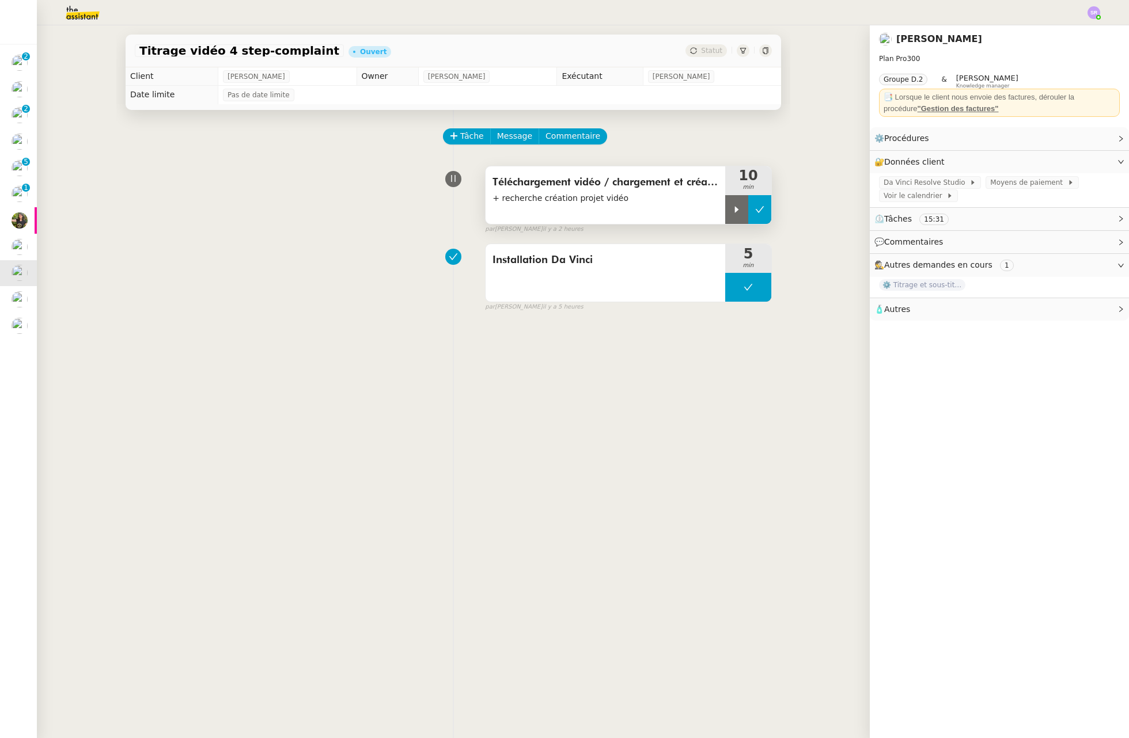
click at [758, 211] on icon at bounding box center [759, 209] width 9 height 9
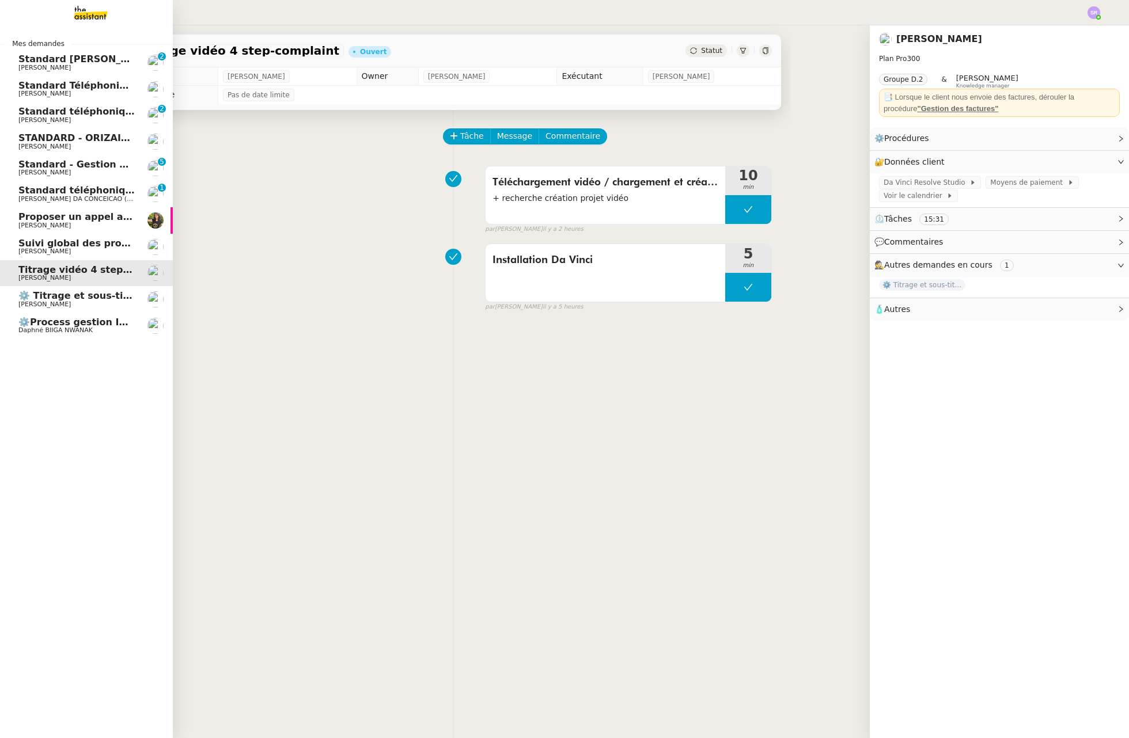
click at [44, 299] on span "⚙️ Titrage et sous-titrage multilingue des vidéos" at bounding box center [144, 295] width 253 height 11
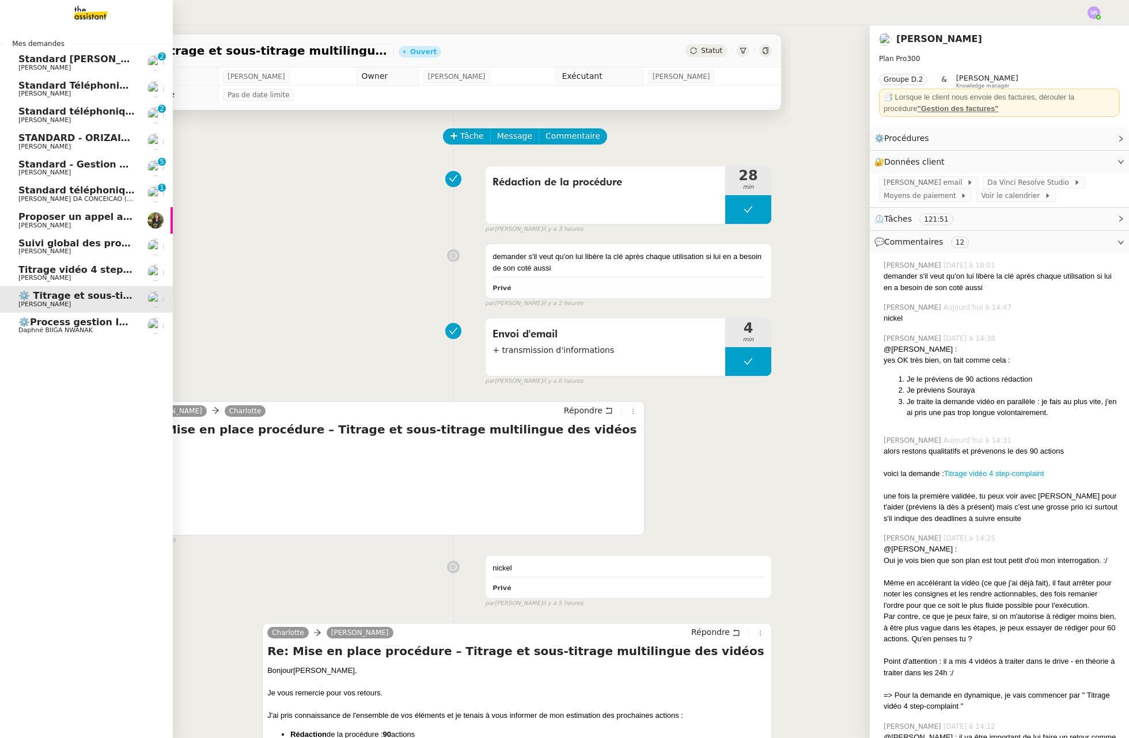
click at [18, 276] on link "Titrage vidéo 4 step-complaint [PERSON_NAME]" at bounding box center [86, 273] width 173 height 26
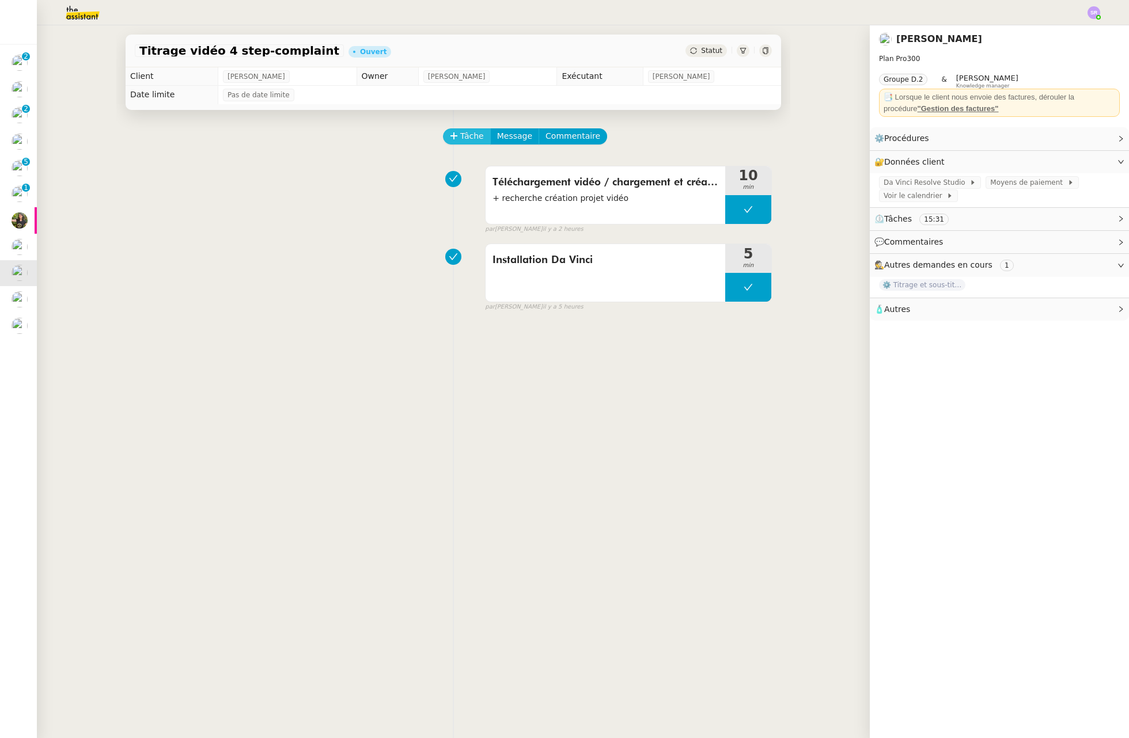
click at [471, 132] on span "Tâche" at bounding box center [472, 136] width 24 height 13
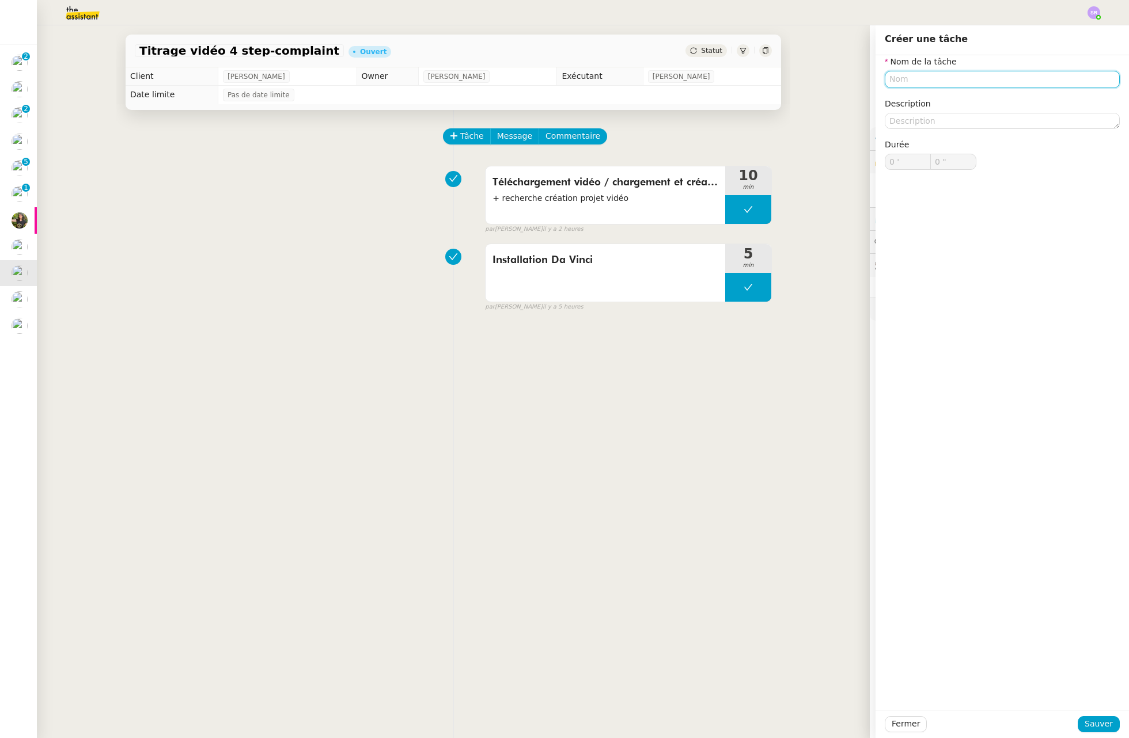
click at [916, 82] on input "text" at bounding box center [1001, 79] width 235 height 17
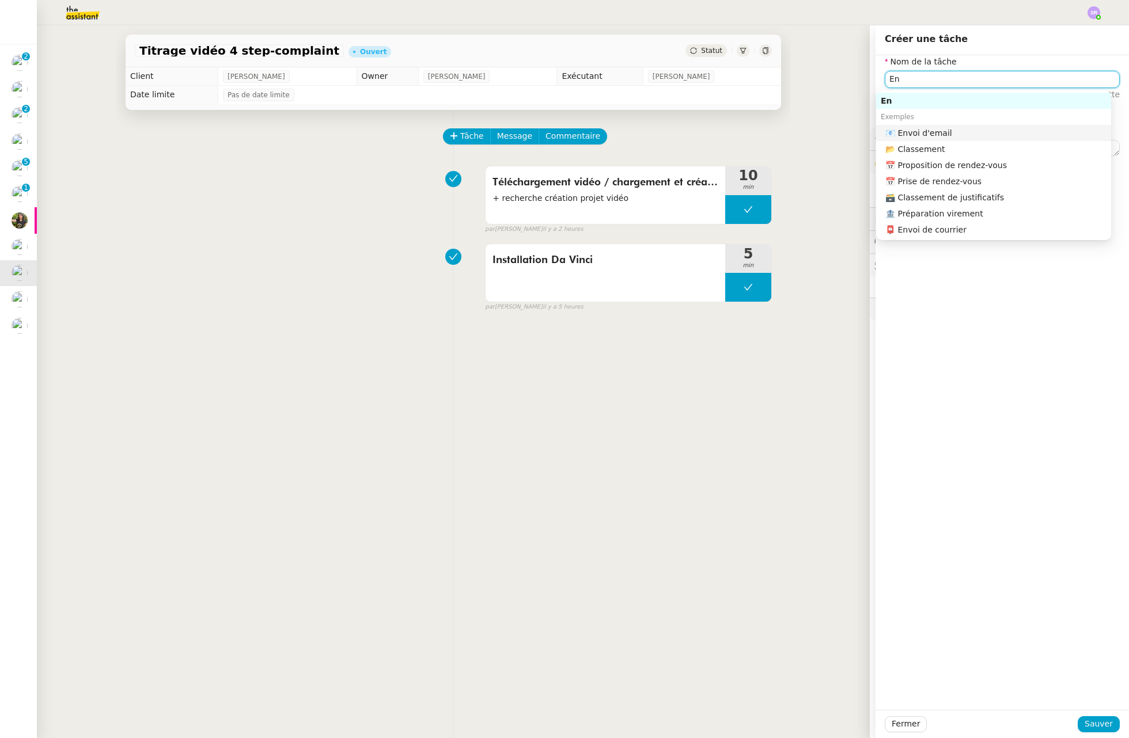
click at [941, 131] on div "📧 Envoi d'email" at bounding box center [995, 133] width 221 height 10
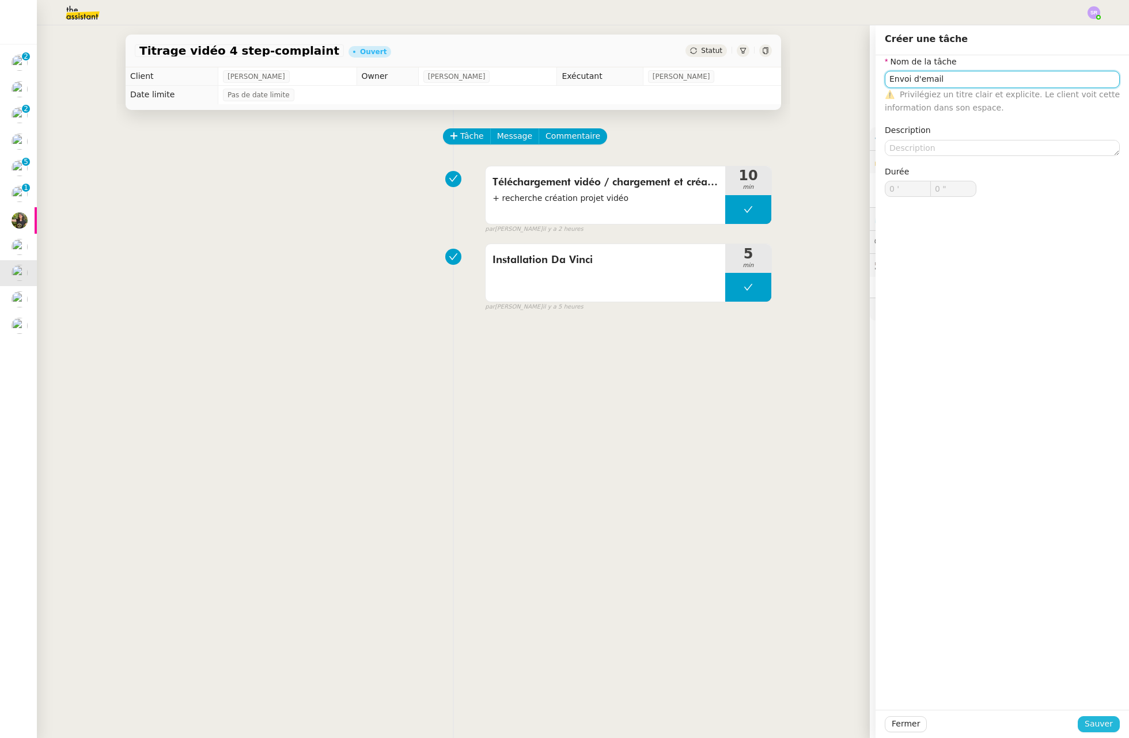
type input "Envoi d'email"
drag, startPoint x: 1089, startPoint y: 723, endPoint x: 1050, endPoint y: 673, distance: 63.6
click at [1089, 723] on span "Sauver" at bounding box center [1098, 723] width 28 height 13
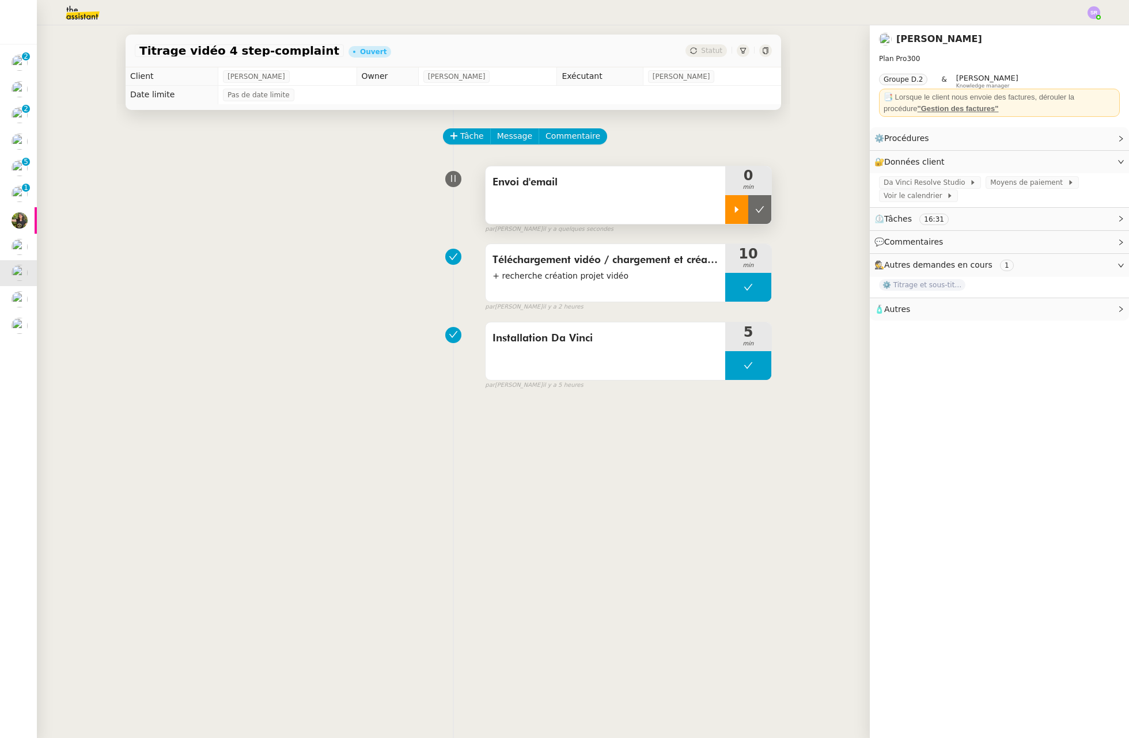
click at [735, 210] on icon at bounding box center [737, 209] width 4 height 6
click at [509, 134] on span "Message" at bounding box center [514, 136] width 35 height 13
click at [542, 171] on span "Nouvelle conversation" at bounding box center [560, 168] width 101 height 9
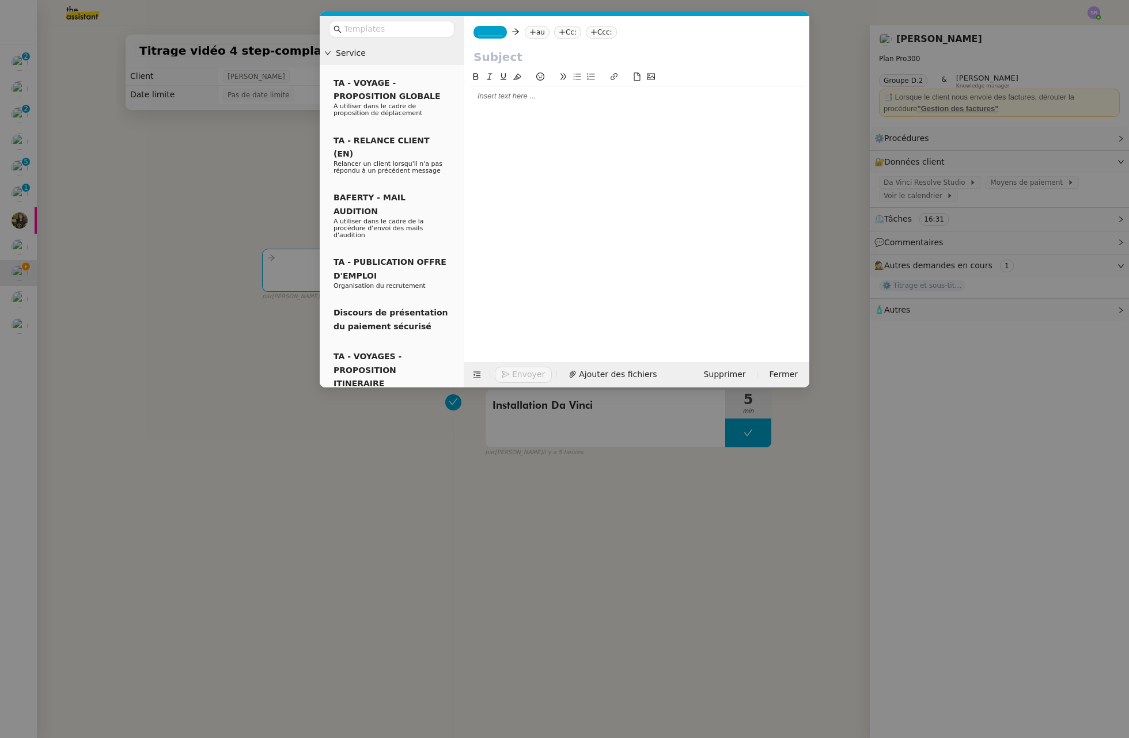
click at [500, 30] on span "_______" at bounding box center [490, 32] width 24 height 8
click at [546, 59] on span "[PERSON_NAME][EMAIL_ADDRESS][DOMAIN_NAME]" at bounding box center [560, 58] width 164 height 6
click at [549, 31] on nz-tag "au" at bounding box center [545, 32] width 25 height 13
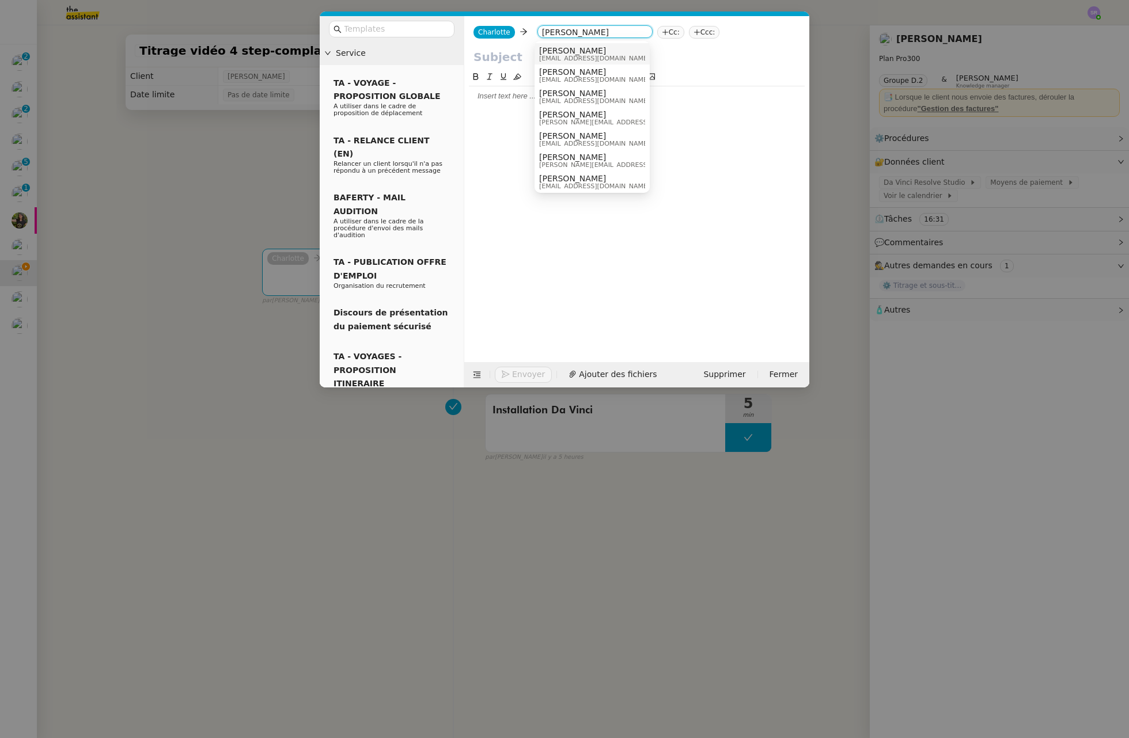
type input "benjamin"
click at [613, 52] on span "[PERSON_NAME]" at bounding box center [594, 50] width 111 height 9
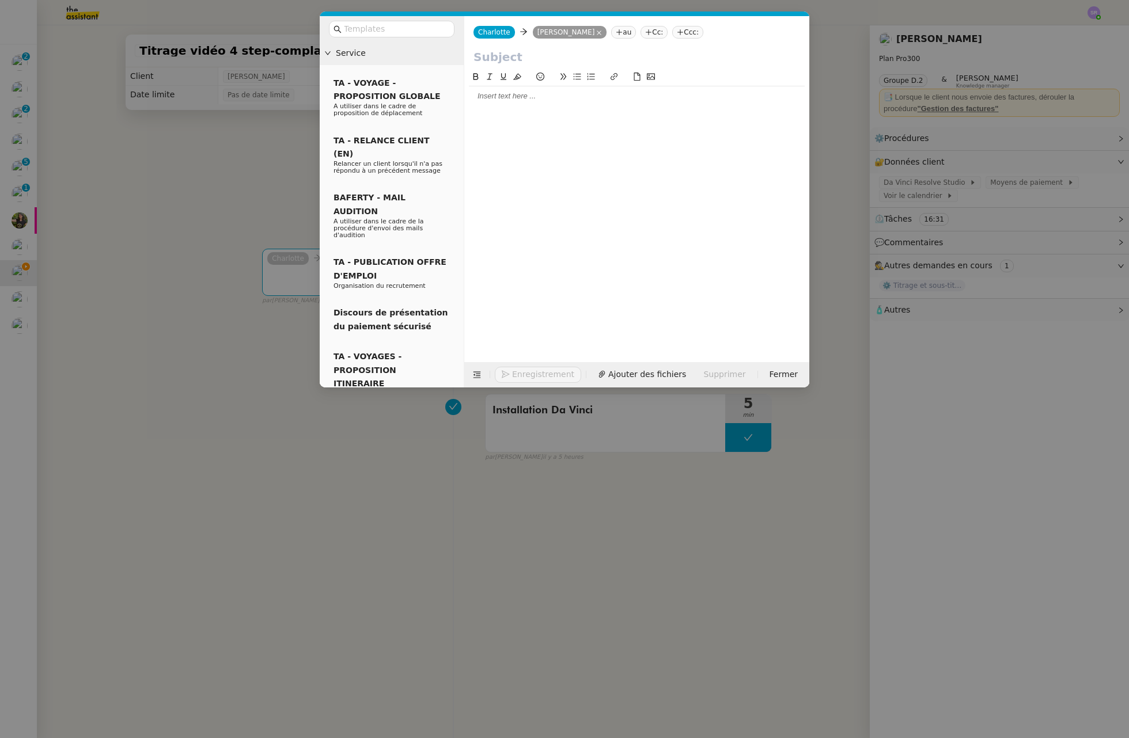
click at [527, 118] on div at bounding box center [637, 207] width 336 height 274
click at [523, 97] on div at bounding box center [637, 96] width 336 height 10
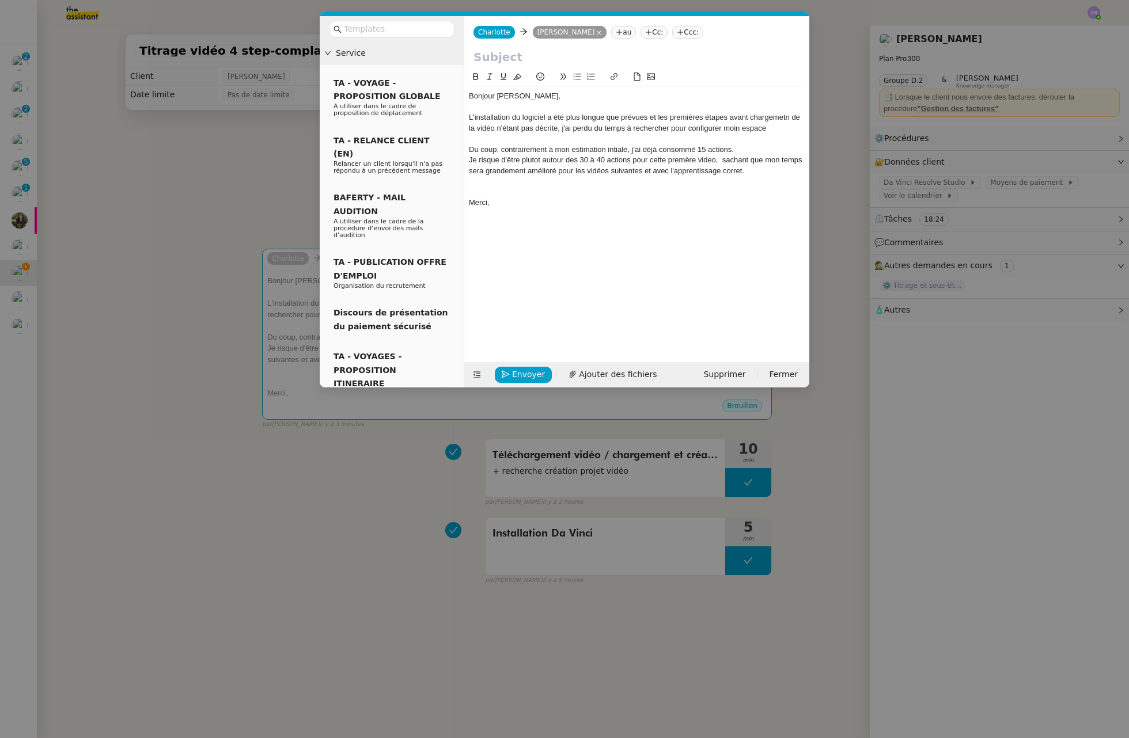
click at [492, 112] on div "Bonjour Benjamin, L'installation du logiciel a été plus longue que prévues et l…" at bounding box center [637, 149] width 336 height 126
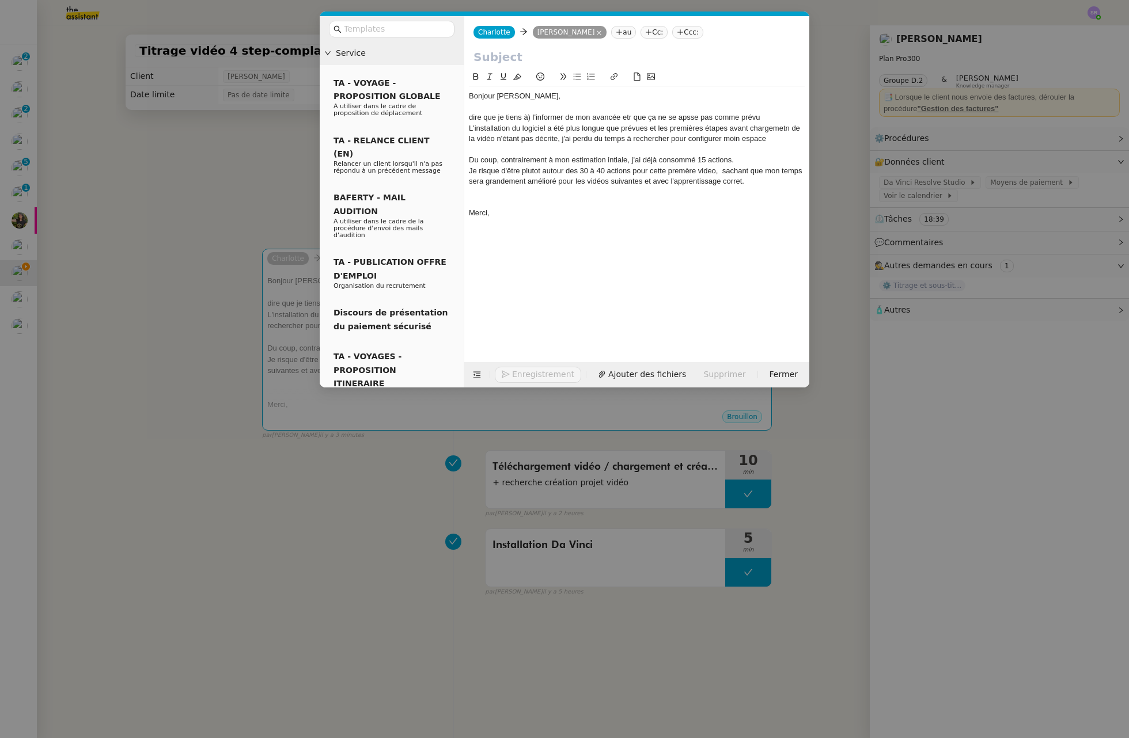
drag, startPoint x: 112, startPoint y: 166, endPoint x: 153, endPoint y: 143, distance: 46.6
click at [118, 166] on nz-modal-container "Service TA - VOYAGE - PROPOSITION GLOBALE A utiliser dans le cadre de propositi…" at bounding box center [564, 369] width 1129 height 738
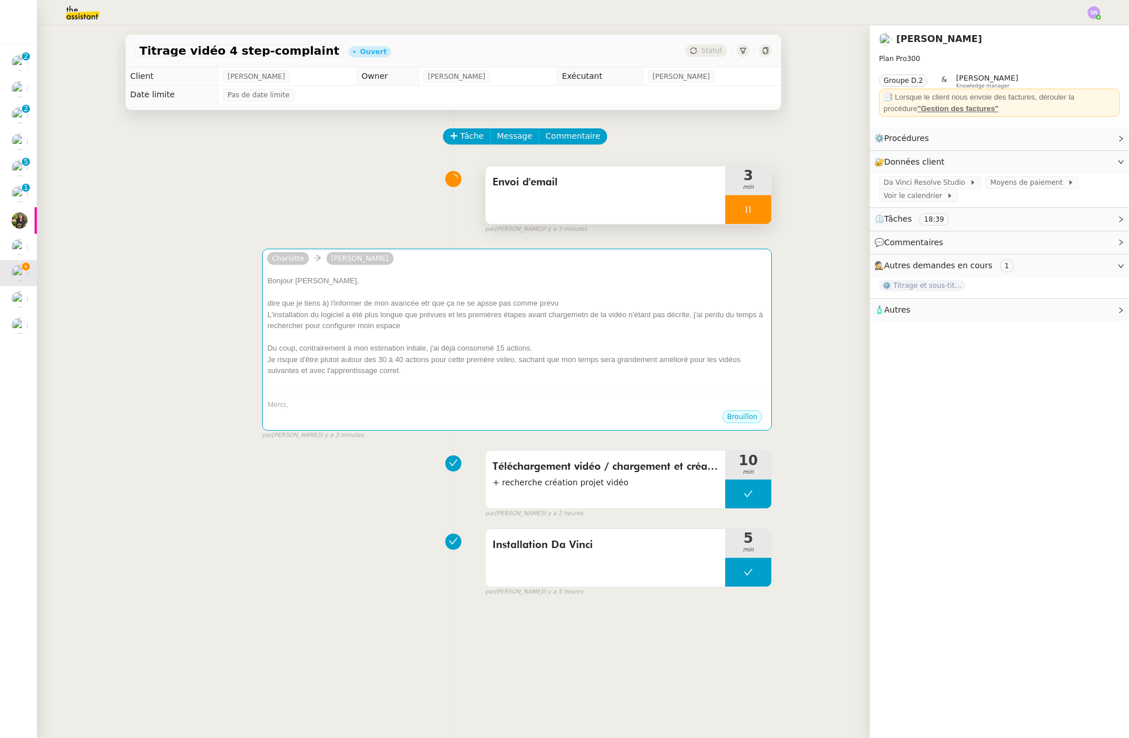
click at [221, 60] on div "Titrage vidéo 4 step-complaint Ouvert Statut" at bounding box center [453, 51] width 655 height 33
drag, startPoint x: 298, startPoint y: 51, endPoint x: 163, endPoint y: 111, distance: 147.2
click at [135, 50] on div "Titrage vidéo 4 step-complaint" at bounding box center [239, 50] width 209 height 13
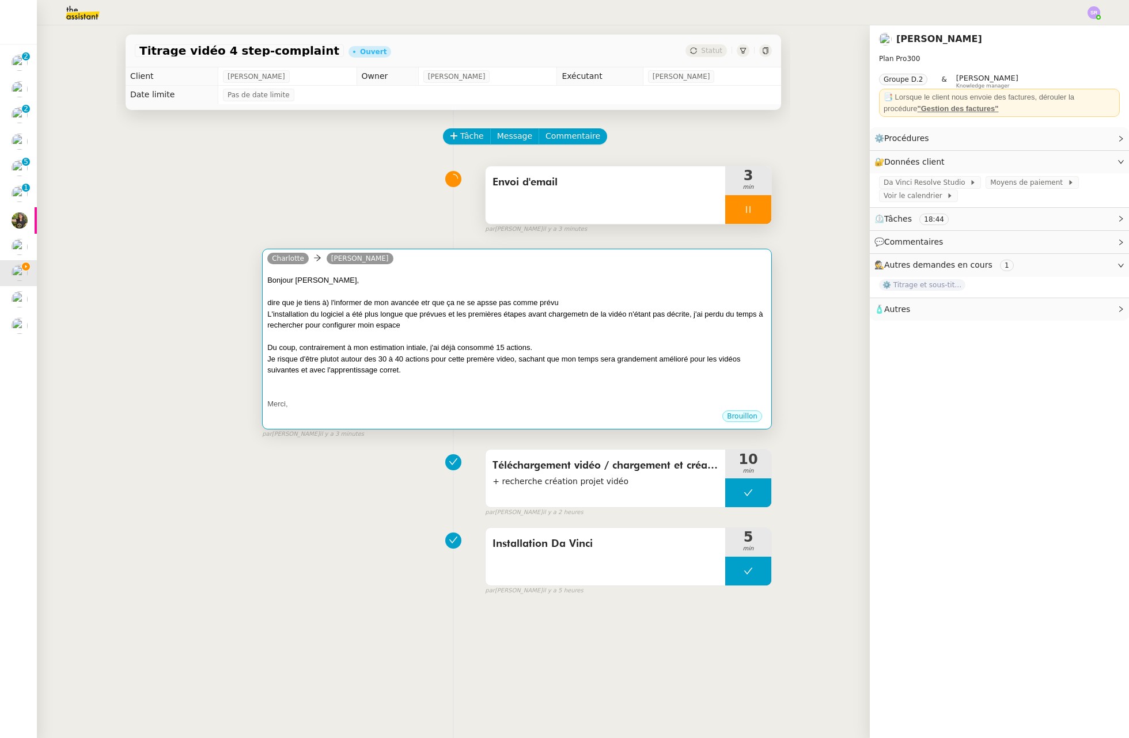
copy span "Titrage vidéo 4 step-complaint"
click at [451, 348] on div "Du coup, contrairement à mon estimation intiale, j'ai déjà consommé 15 actions." at bounding box center [516, 348] width 499 height 12
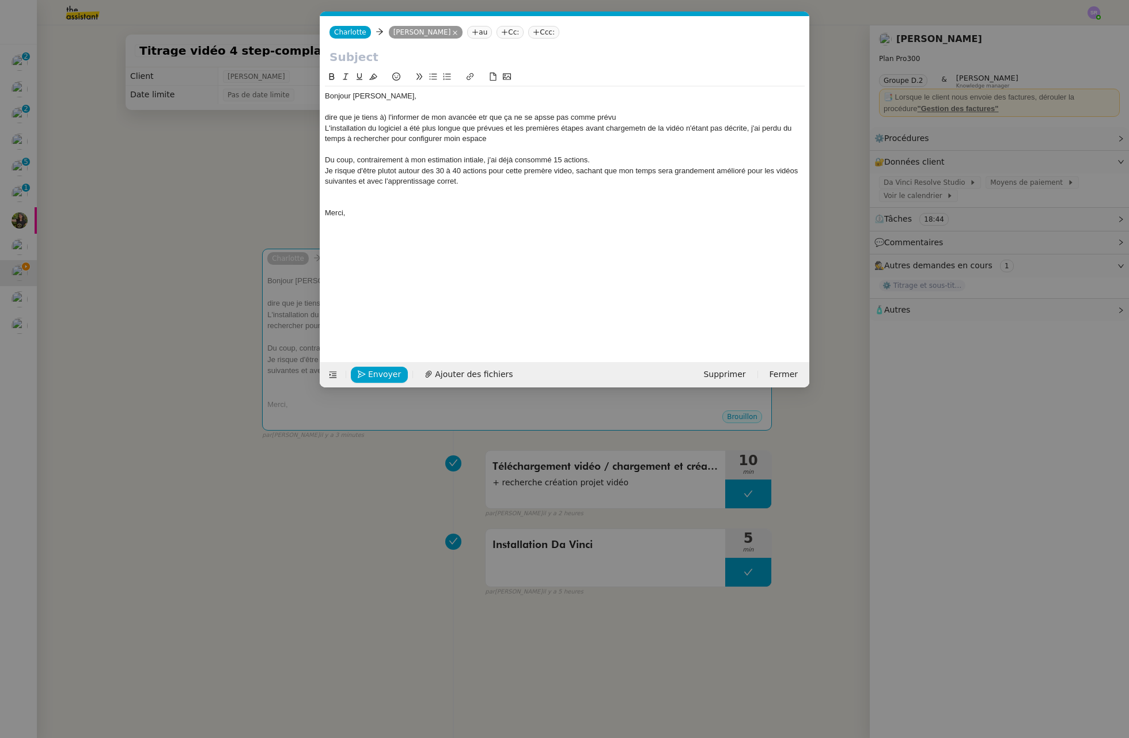
scroll to position [0, 24]
click at [418, 58] on input "text" at bounding box center [564, 56] width 470 height 17
paste input "Titrage vidéo 4 step-complaint"
type input "Titrage vidéo 4 step-complaint"
click at [416, 204] on div at bounding box center [565, 203] width 480 height 10
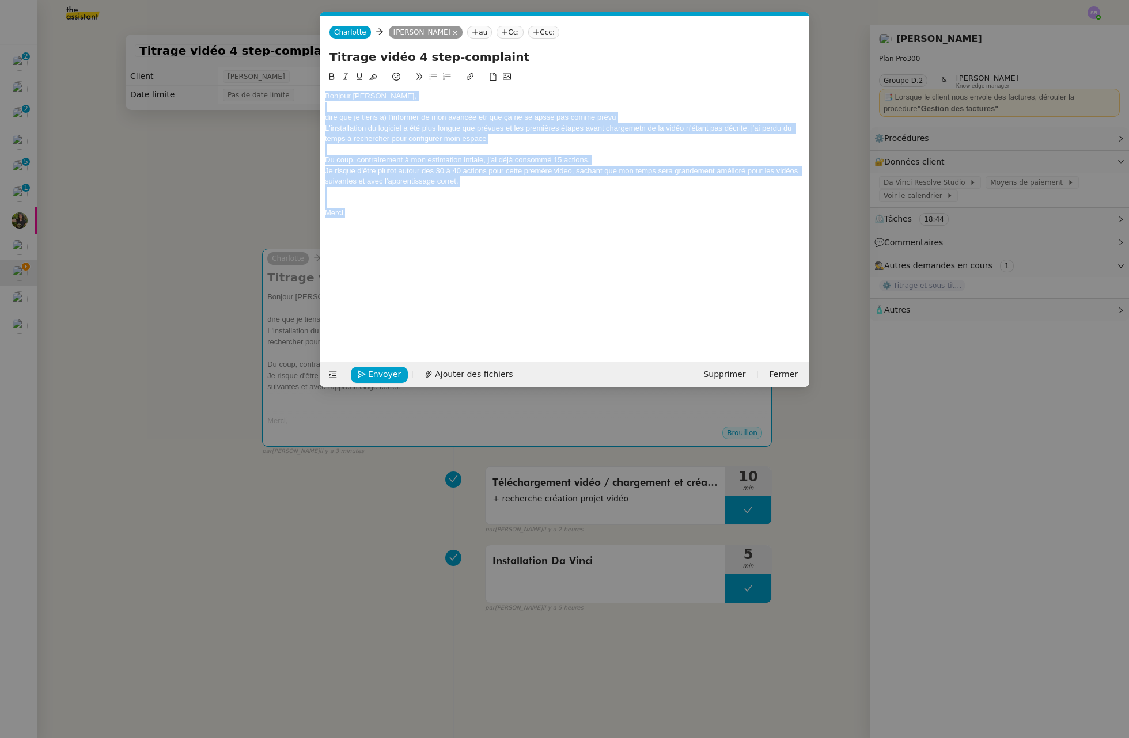
drag, startPoint x: 370, startPoint y: 197, endPoint x: 352, endPoint y: 110, distance: 88.8
click at [310, 92] on nz-modal-container "Service TA - VOYAGE - PROPOSITION GLOBALE A utiliser dans le cadre de propositi…" at bounding box center [564, 369] width 1129 height 738
copy div "Bonjour Benjamin, dire que je tiens à) l'informer de mon avancée etr que ça ne …"
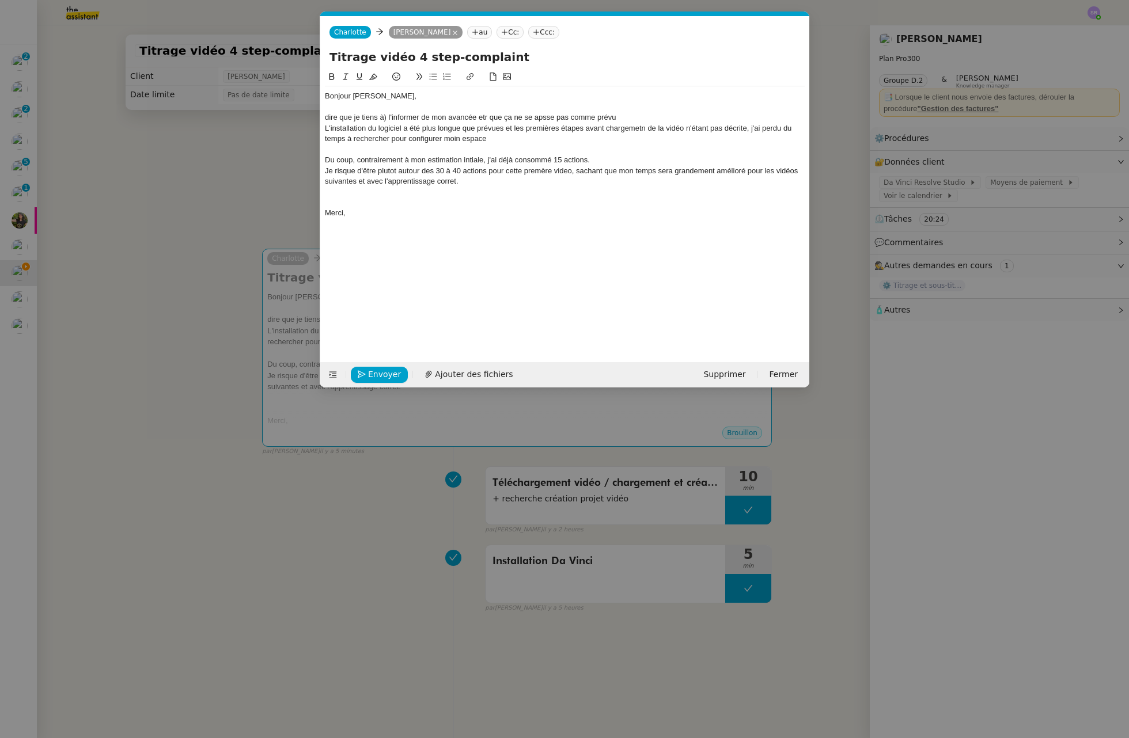
click at [502, 181] on div "Je risque d'être plutot autour des 30 à 40 actions pour cette premère video, sa…" at bounding box center [565, 176] width 480 height 21
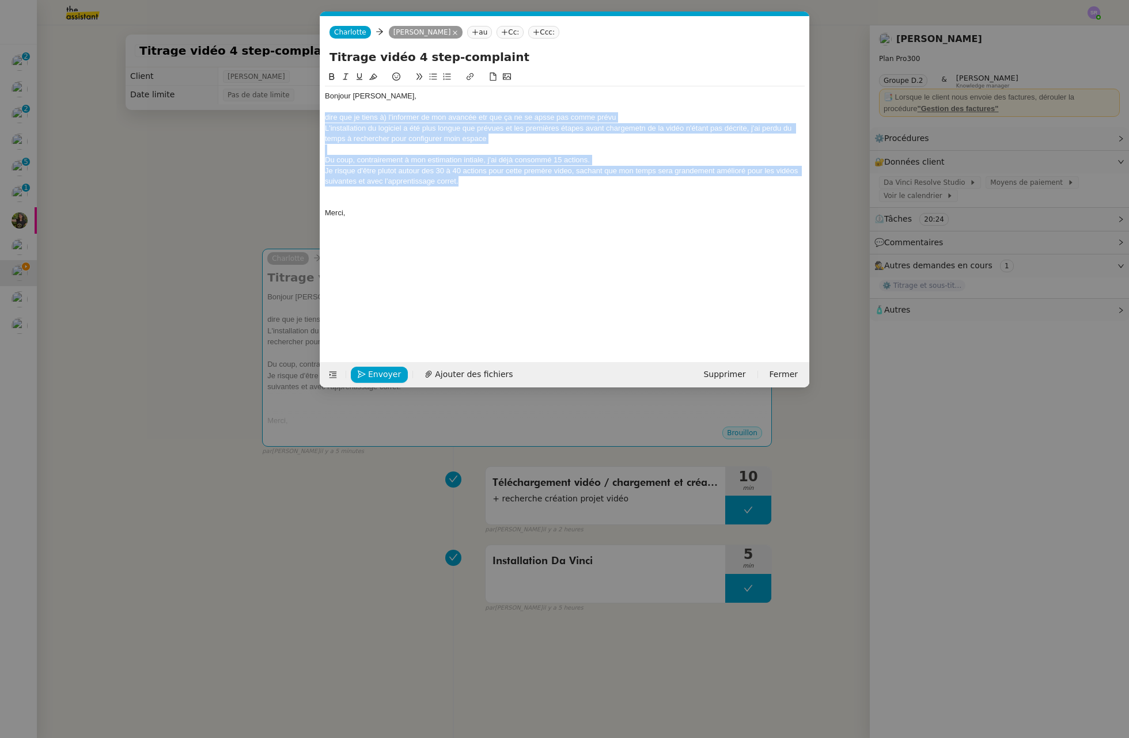
drag, startPoint x: 487, startPoint y: 184, endPoint x: 315, endPoint y: 117, distance: 183.9
click at [315, 117] on nz-modal-container "Service TA - VOYAGE - PROPOSITION GLOBALE A utiliser dans le cadre de propositi…" at bounding box center [564, 369] width 1129 height 738
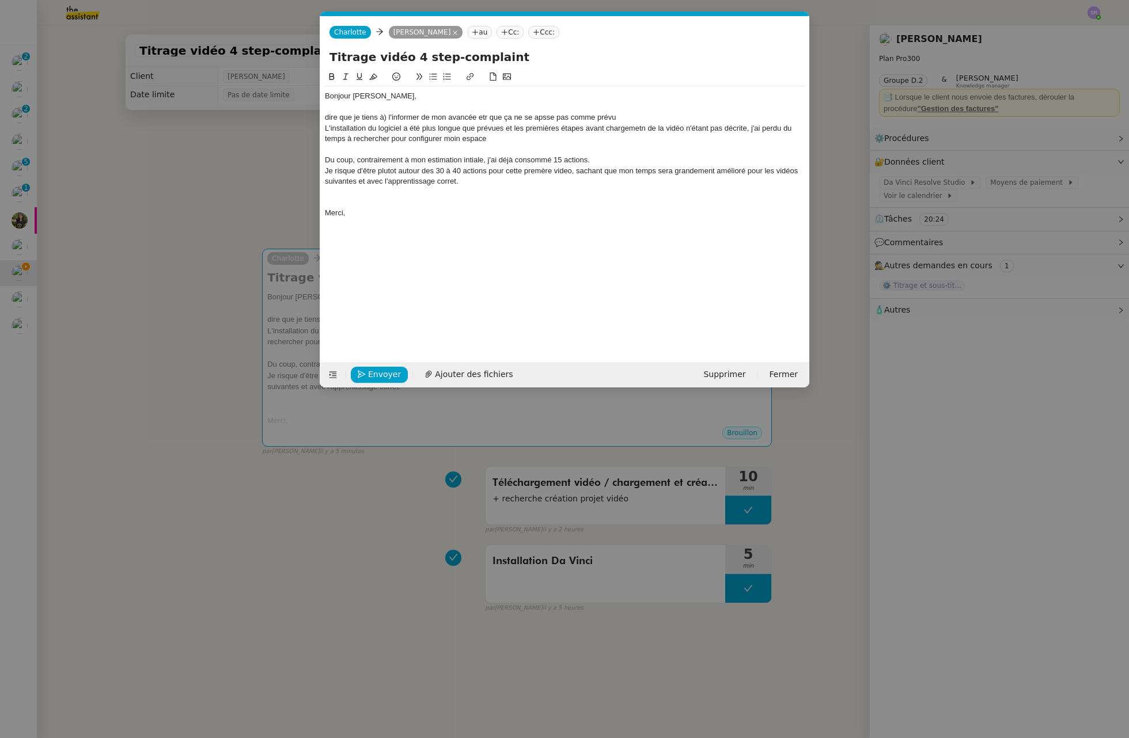
scroll to position [0, 0]
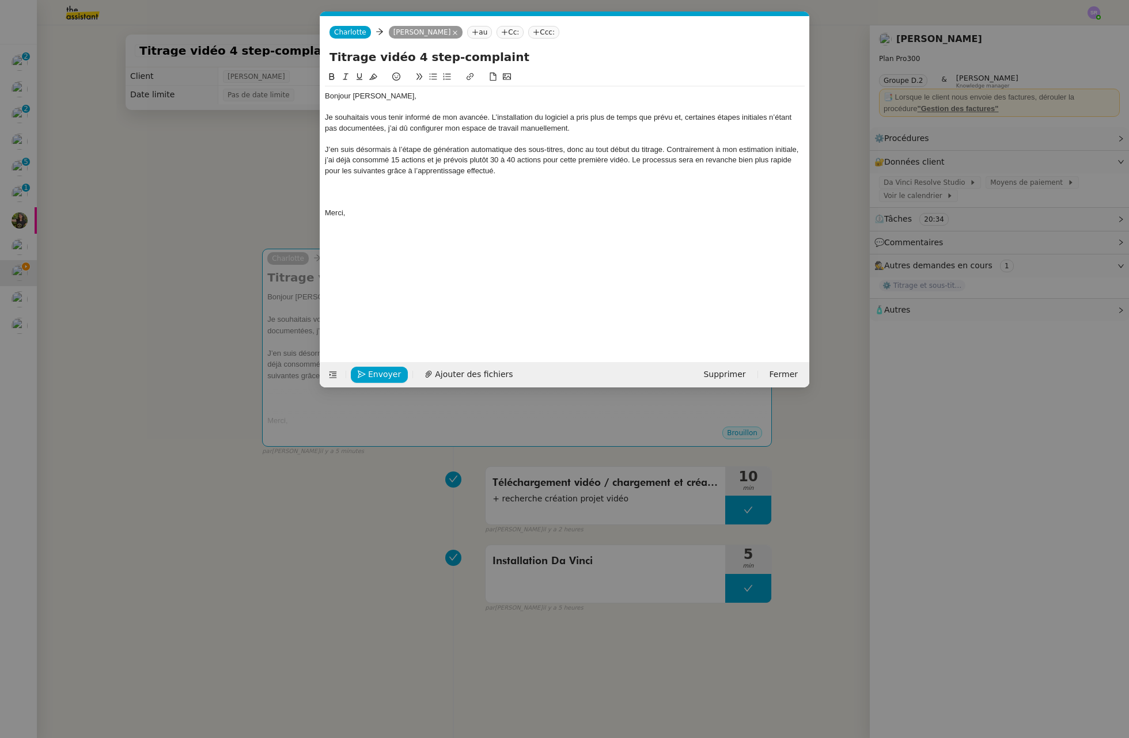
click at [555, 127] on div "Je souhaitais vous tenir informé de mon avancée. L’installation du logiciel a p…" at bounding box center [565, 122] width 480 height 21
click at [561, 126] on div "Je souhaitais vous tenir informé de mon avancée. L’installation du logiciel a p…" at bounding box center [565, 122] width 480 height 21
click at [667, 150] on div "J’en suis désormais à l’étape de génération automatique des sous-titres, donc a…" at bounding box center [565, 161] width 480 height 32
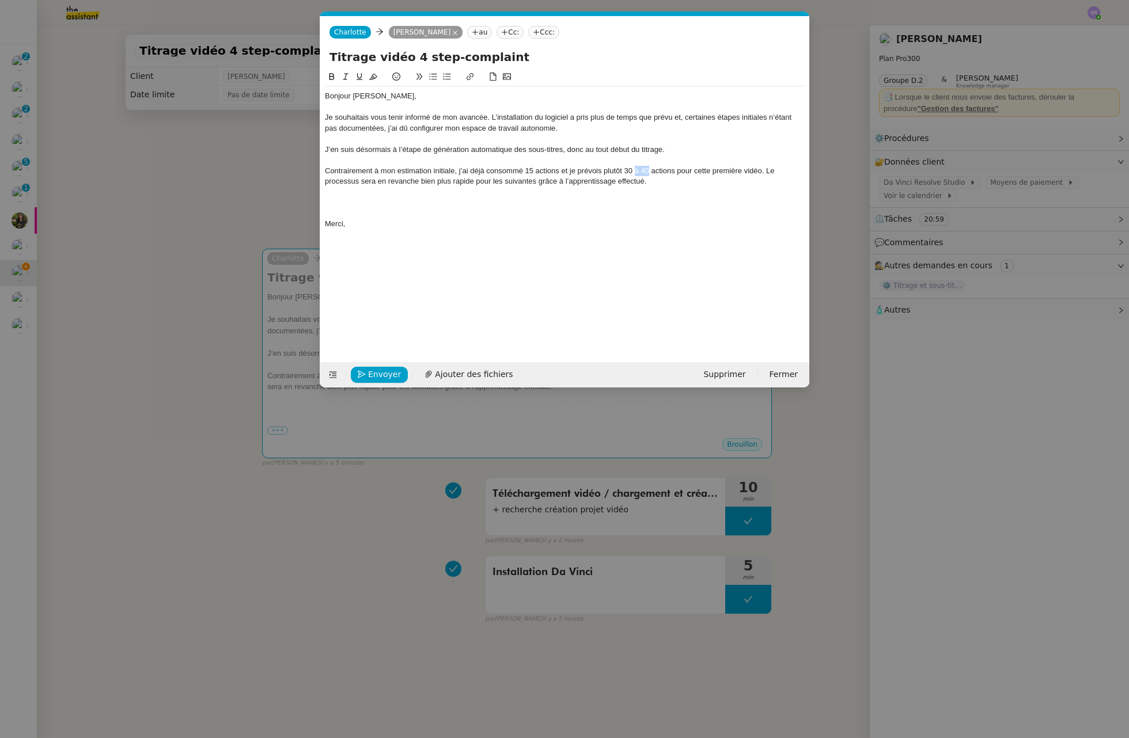
drag, startPoint x: 634, startPoint y: 172, endPoint x: 649, endPoint y: 171, distance: 15.0
click at [649, 171] on div "Contrairement à mon estimation initiale, j’ai déjà consommé 15 actions et je pr…" at bounding box center [565, 176] width 480 height 21
click at [689, 191] on div at bounding box center [565, 192] width 480 height 10
click at [633, 174] on div "Contrairement à mon estimation initiale, j’ai déjà consommé 15 actions et je pr…" at bounding box center [565, 176] width 480 height 21
click at [659, 191] on div at bounding box center [565, 192] width 480 height 10
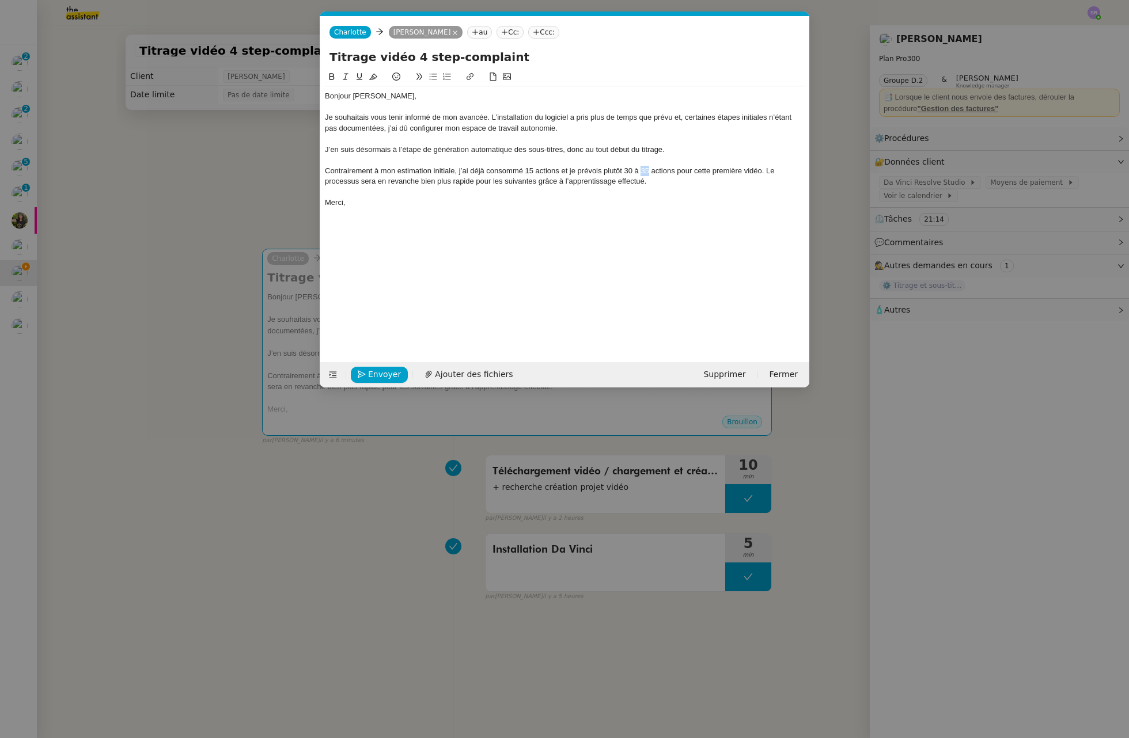
drag, startPoint x: 650, startPoint y: 171, endPoint x: 641, endPoint y: 171, distance: 8.1
click at [641, 171] on div "Contrairement à mon estimation initiale, j’ai déjà consommé 15 actions et je pr…" at bounding box center [565, 176] width 480 height 21
click at [616, 199] on div "Merci," at bounding box center [565, 203] width 480 height 10
click at [688, 185] on div "Contrairement à mon estimation initiale, j’ai déjà consommé 15 actions et je pr…" at bounding box center [565, 176] width 480 height 21
click at [540, 187] on div "Contrairement à mon estimation initiale, j’ai déjà consommé 15 actions et je pr…" at bounding box center [565, 176] width 480 height 21
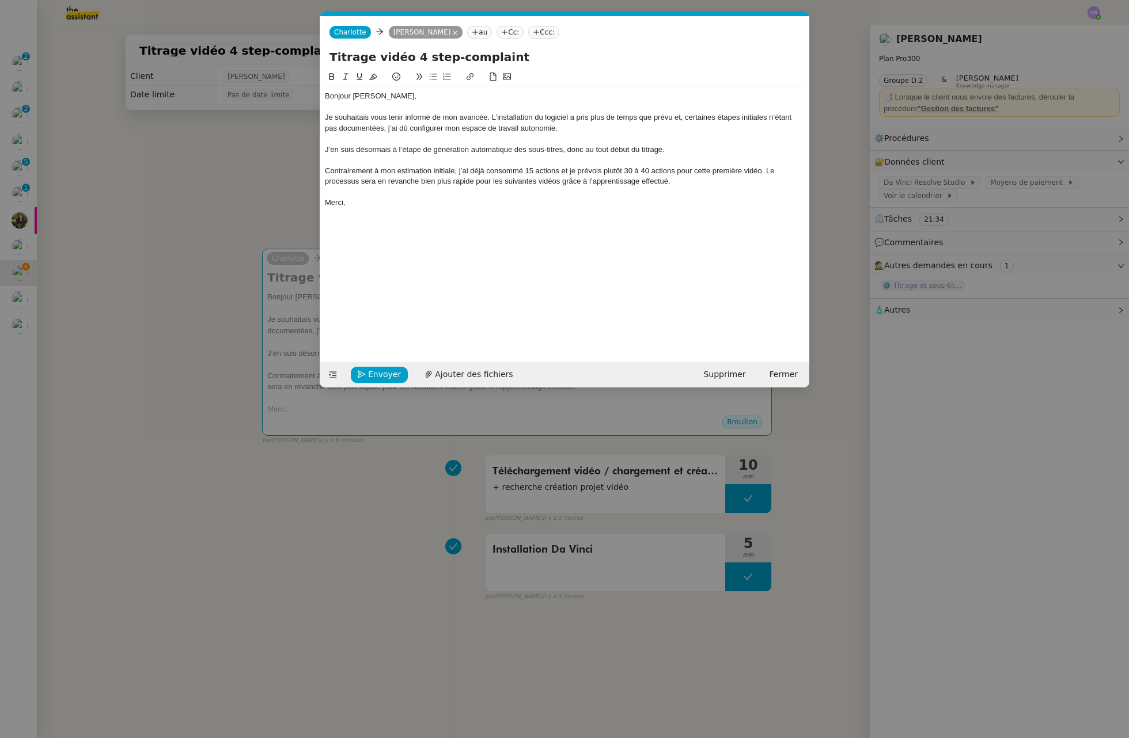
click at [263, 462] on nz-modal-container "Service TA - VOYAGE - PROPOSITION GLOBALE A utiliser dans le cadre de propositi…" at bounding box center [564, 369] width 1129 height 738
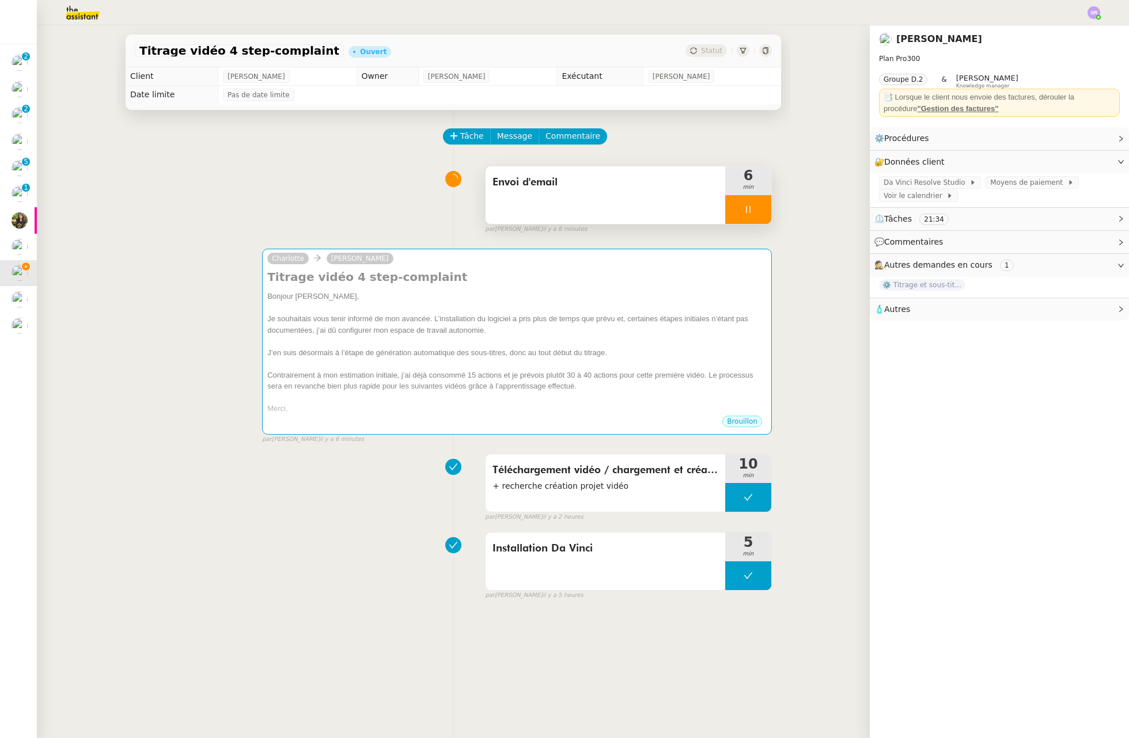
click at [737, 210] on div at bounding box center [748, 209] width 46 height 29
click at [755, 209] on icon at bounding box center [759, 209] width 9 height 9
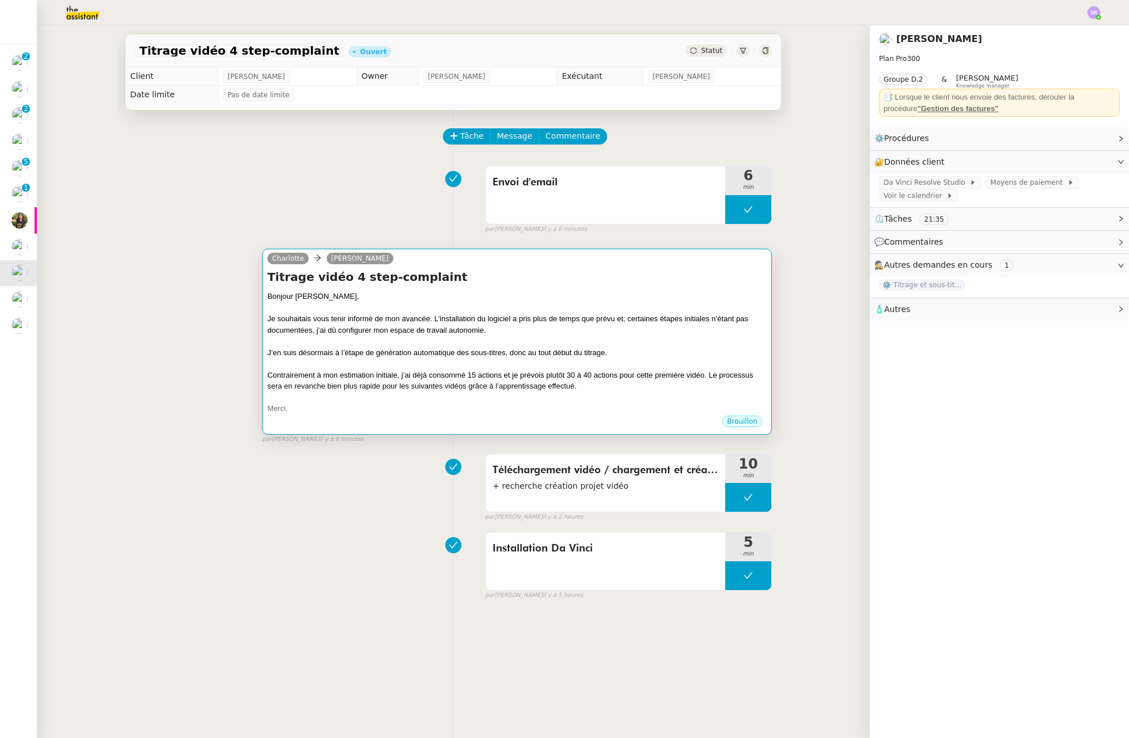
click at [420, 366] on div at bounding box center [516, 364] width 499 height 12
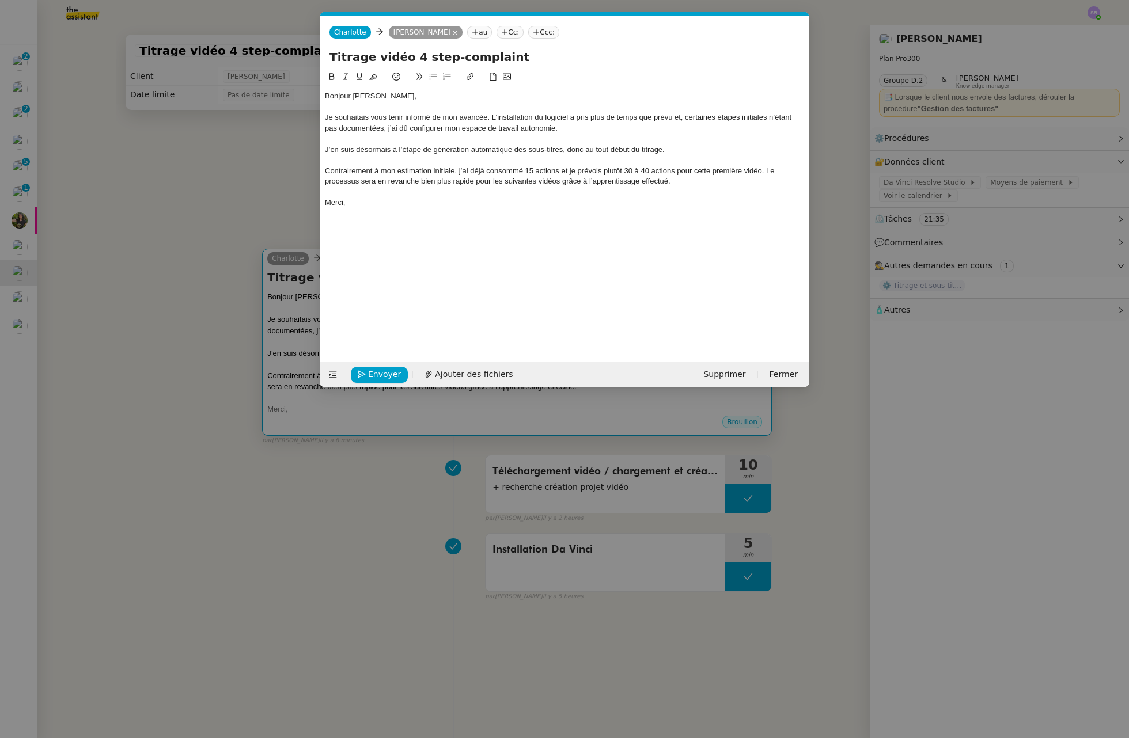
scroll to position [0, 24]
click at [325, 511] on nz-modal-container "Service TA - VOYAGE - PROPOSITION GLOBALE A utiliser dans le cadre de propositi…" at bounding box center [564, 369] width 1129 height 738
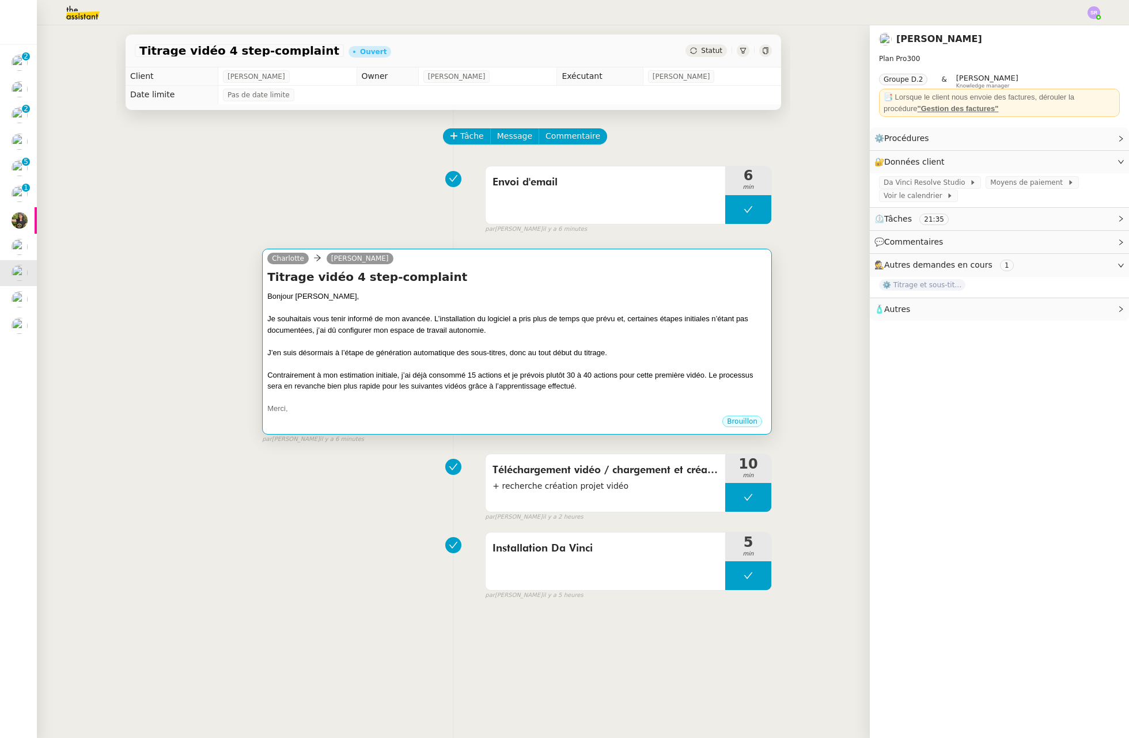
click at [549, 396] on div at bounding box center [516, 398] width 499 height 12
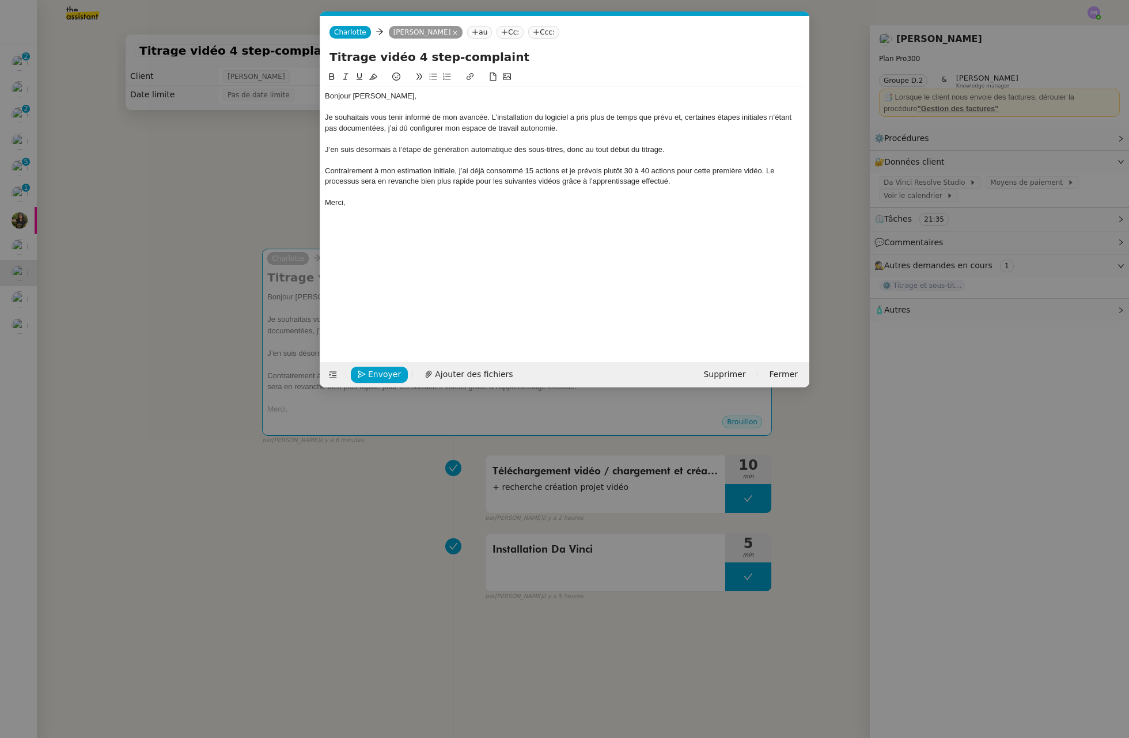
click at [561, 172] on div "Contrairement à mon estimation initiale, j’ai déjà consommé 15 actions et je pr…" at bounding box center [565, 176] width 480 height 21
click at [122, 299] on nz-modal-container "Service TA - VOYAGE - PROPOSITION GLOBALE A utiliser dans le cadre de propositi…" at bounding box center [564, 369] width 1129 height 738
